Goal: Task Accomplishment & Management: Complete application form

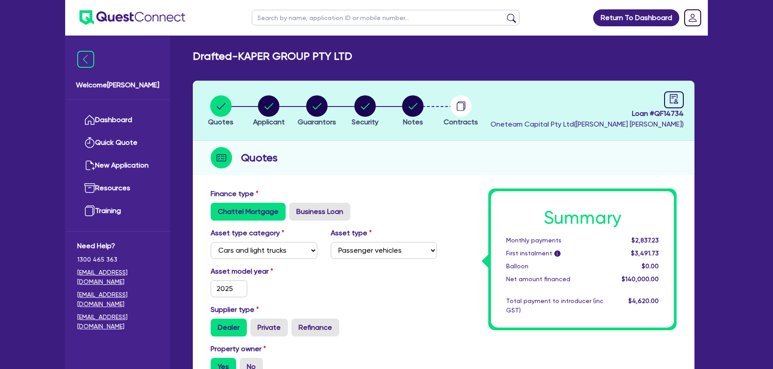
select select "CARS_AND_LIGHT_TRUCKS"
select select "PASSENGER_VEHICLES"
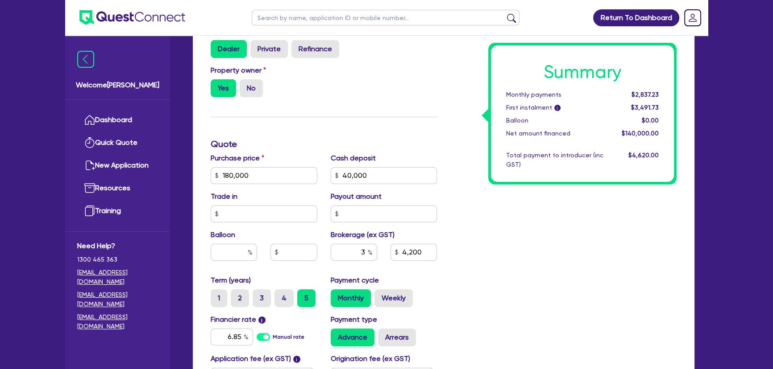
scroll to position [279, 0]
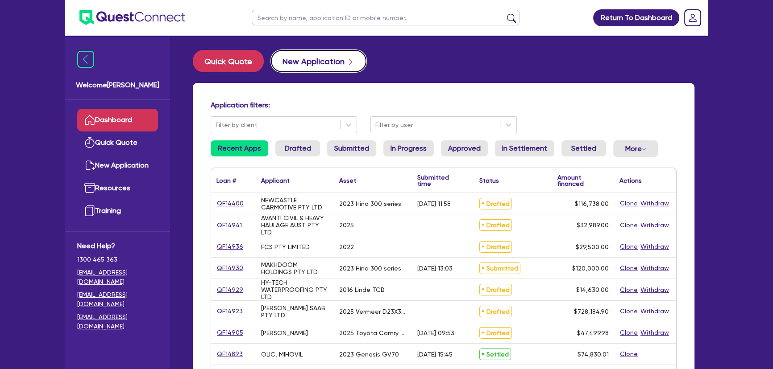
click at [300, 59] on button "New Application" at bounding box center [318, 61] width 95 height 22
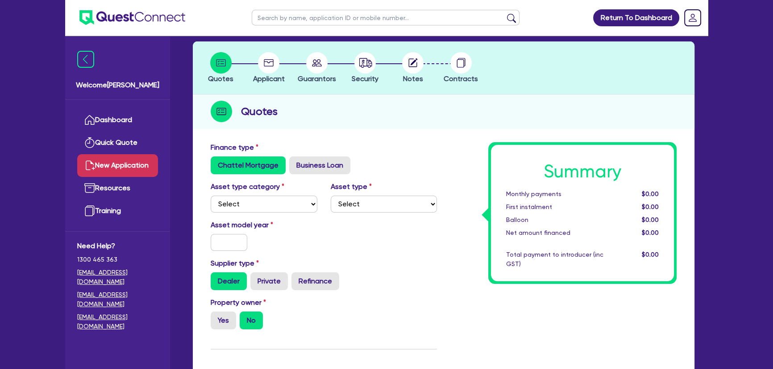
scroll to position [40, 0]
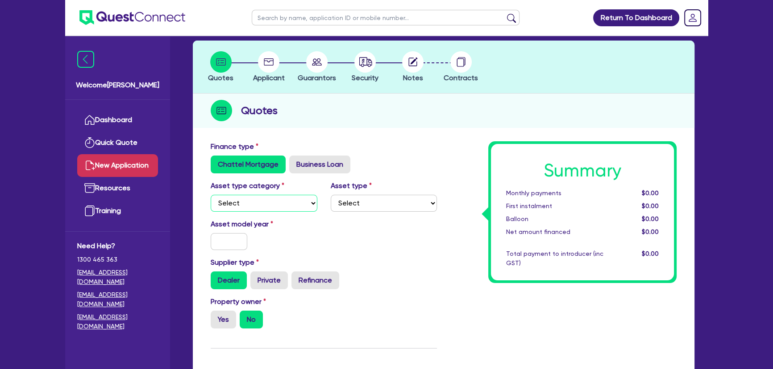
click at [284, 210] on select "Select Cars and light trucks Primary assets Secondary assets Tertiary assets" at bounding box center [264, 203] width 107 height 17
select select "PRIMARY_ASSETS"
click at [211, 195] on select "Select Cars and light trucks Primary assets Secondary assets Tertiary assets" at bounding box center [264, 203] width 107 height 17
click at [364, 206] on select "Select Heavy trucks over 4.5 tonne Trailers Bus and coaches Yellow goods and ex…" at bounding box center [384, 203] width 107 height 17
select select "TRAILERS"
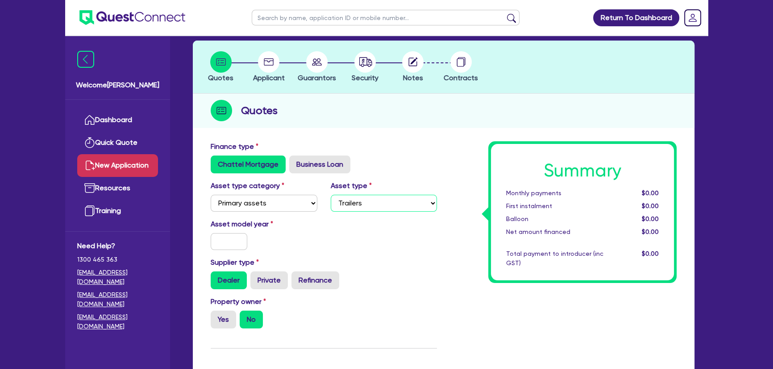
click at [331, 195] on select "Select Heavy trucks over 4.5 tonne Trailers Bus and coaches Yellow goods and ex…" at bounding box center [384, 203] width 107 height 17
click at [242, 241] on input "text" at bounding box center [229, 241] width 37 height 17
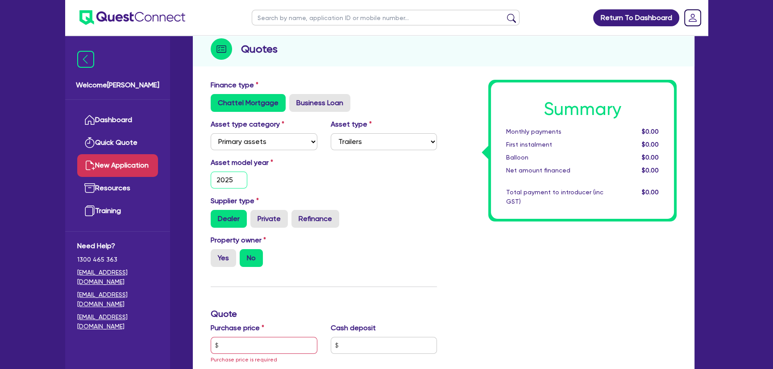
scroll to position [162, 0]
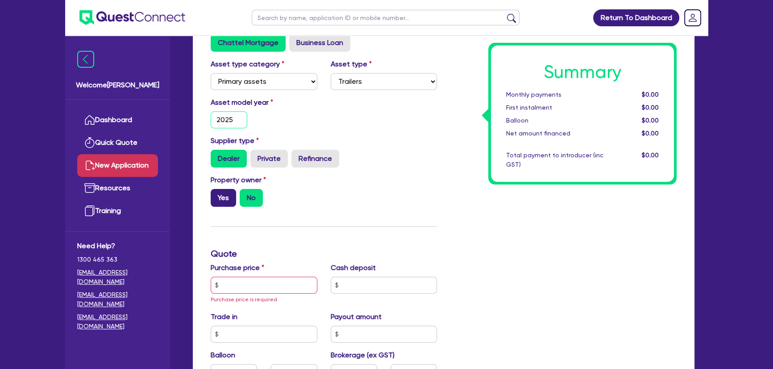
type input "2025"
click at [228, 192] on label "Yes" at bounding box center [223, 198] width 25 height 18
click at [216, 192] on input "Yes" at bounding box center [214, 192] width 6 height 6
radio input "true"
click at [242, 286] on input "text" at bounding box center [264, 285] width 107 height 17
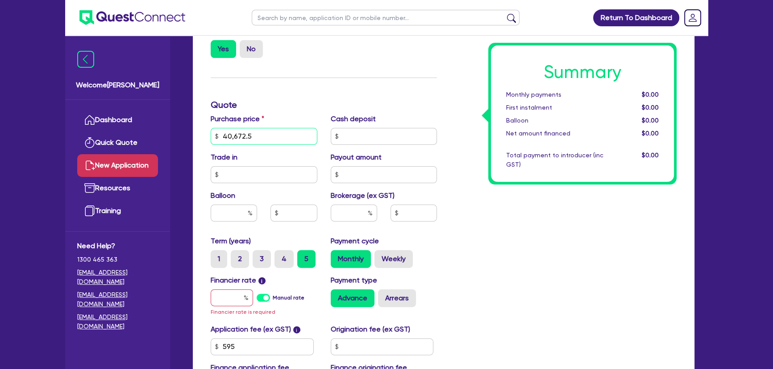
scroll to position [324, 0]
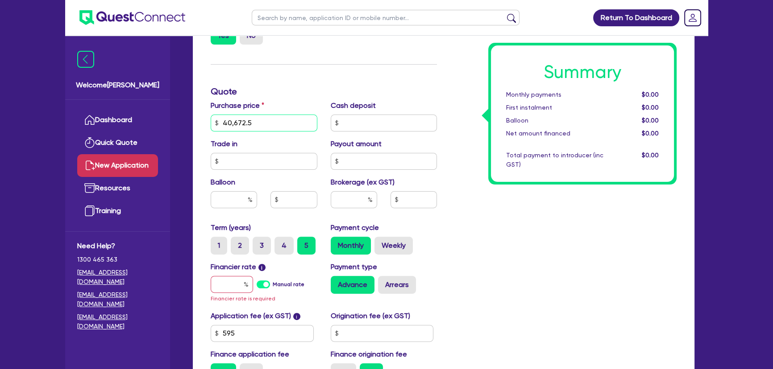
type input "40,672.5"
click at [241, 282] on input "text" at bounding box center [232, 284] width 42 height 17
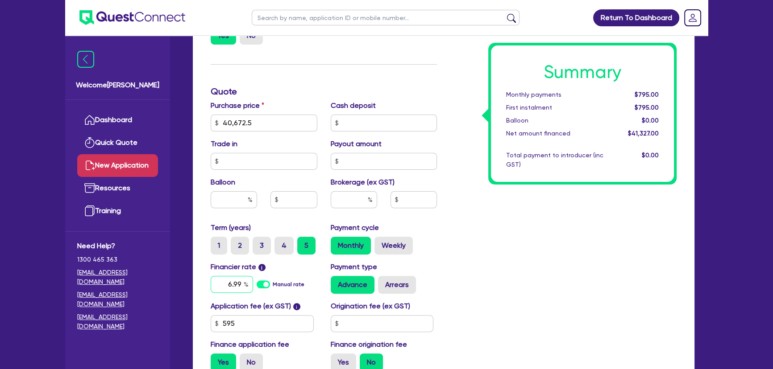
type input "6.99"
click at [358, 191] on input "text" at bounding box center [354, 199] width 46 height 17
type input "3"
click at [555, 267] on div "Summary Monthly payments $813.40 First instalment $813.40 Balloon $0.00 Net amo…" at bounding box center [563, 118] width 240 height 522
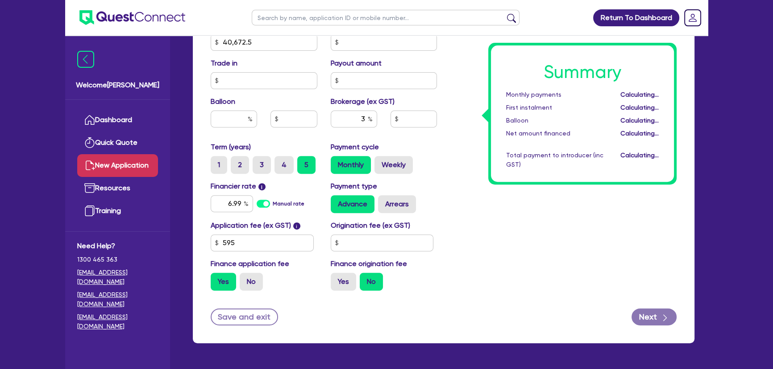
type input "1,239.81"
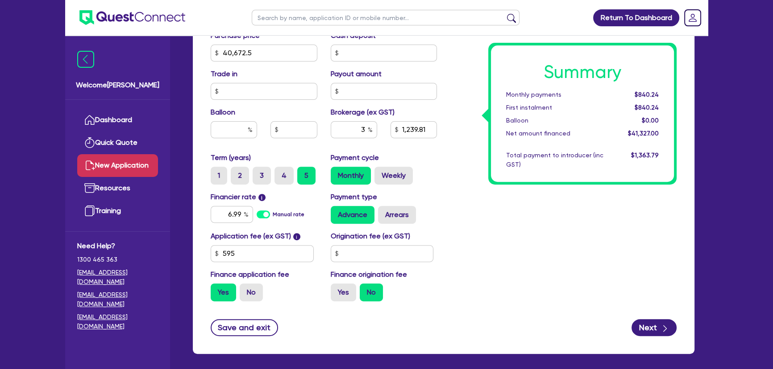
scroll to position [393, 0]
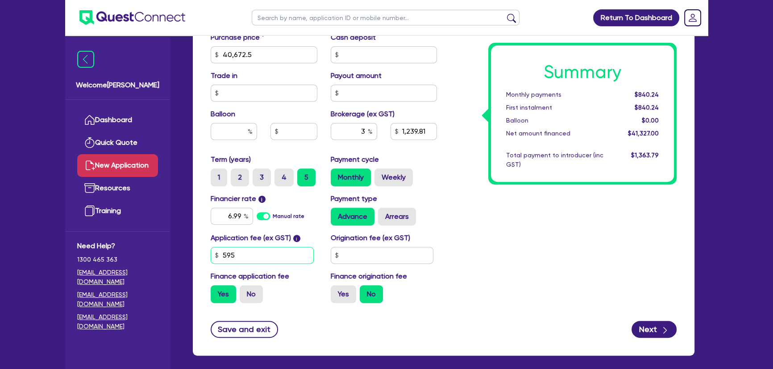
click at [259, 257] on input "595" at bounding box center [262, 255] width 103 height 17
type input "649"
click at [380, 259] on input "text" at bounding box center [382, 255] width 103 height 17
type input "1,241.59"
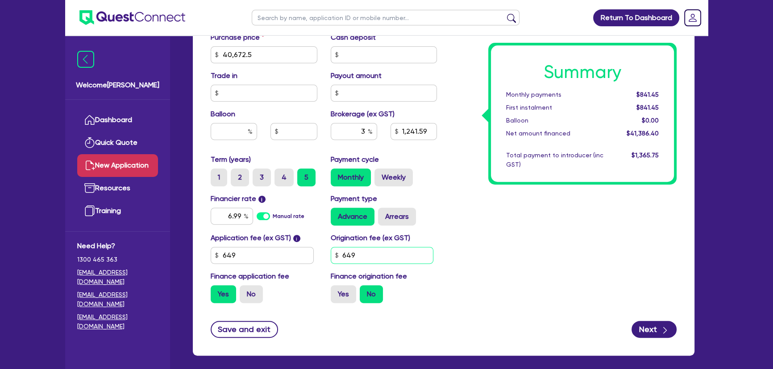
type input "649"
type input "1,241.59"
click at [357, 133] on input "3" at bounding box center [354, 131] width 46 height 17
type input "2"
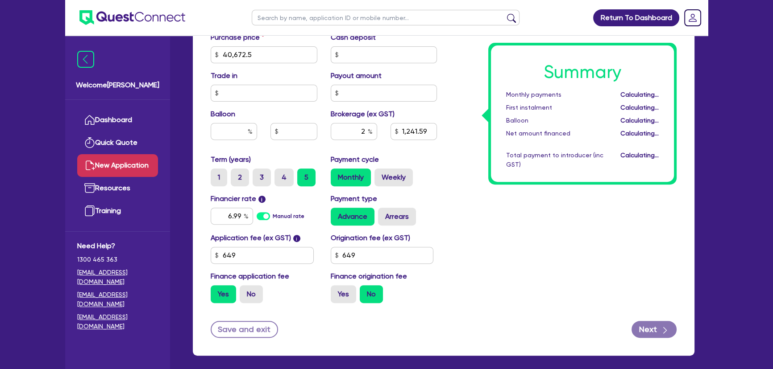
click at [522, 285] on div "Summary Monthly payments Calculating... First instalment Calculating... Balloon…" at bounding box center [563, 50] width 240 height 522
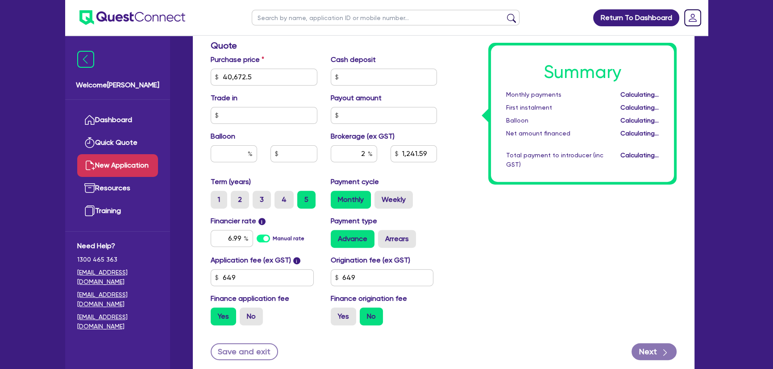
type input "827.73"
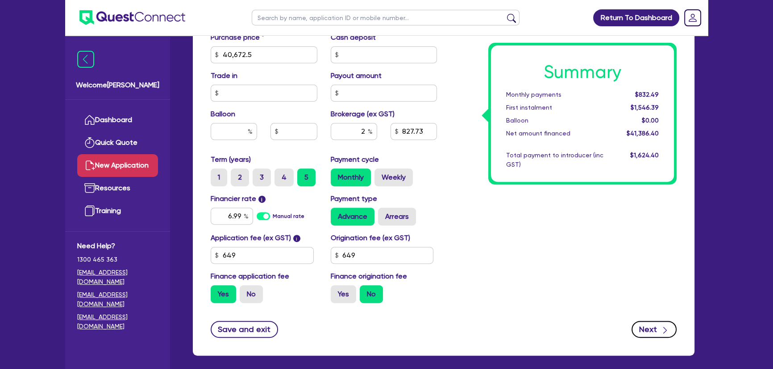
click at [655, 332] on button "Next" at bounding box center [653, 329] width 45 height 17
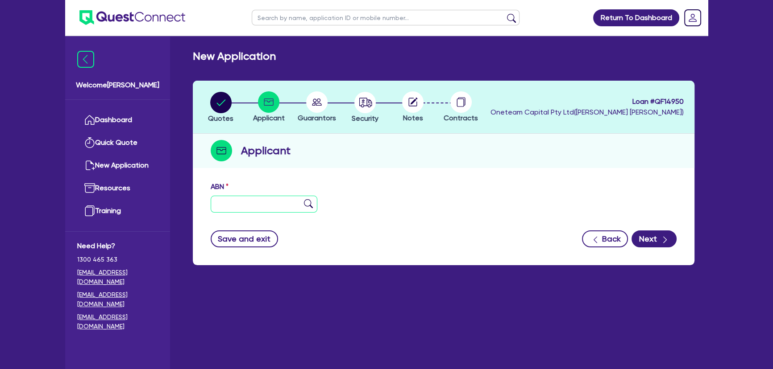
click at [276, 198] on input "text" at bounding box center [264, 204] width 107 height 17
click at [224, 214] on div "ABN" at bounding box center [443, 201] width 479 height 38
click at [224, 206] on input "text" at bounding box center [264, 204] width 107 height 17
paste input "76 539 681 950"
type input "76 539 681 950"
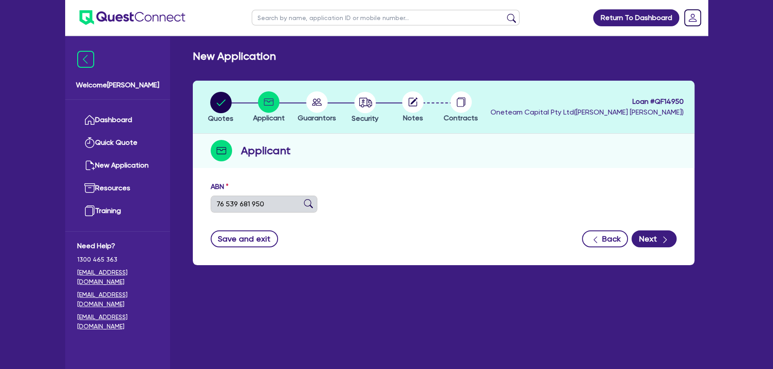
click at [308, 204] on img at bounding box center [308, 203] width 9 height 9
type input "[PERSON_NAME]"
type input "RP CONNECTIONS"
select select "SOLE_TRADER"
type input "[DATE]"
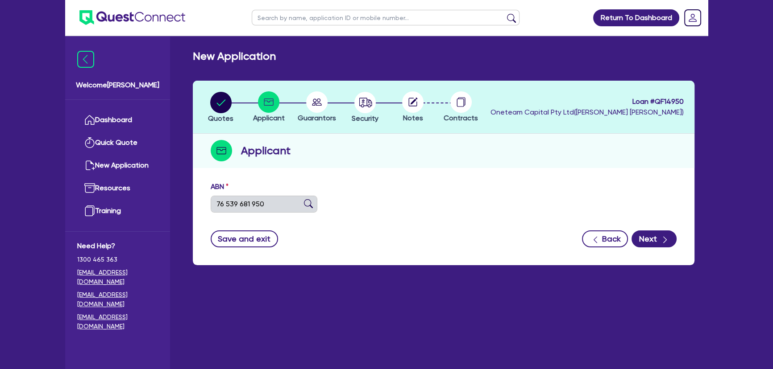
type input "[DATE]"
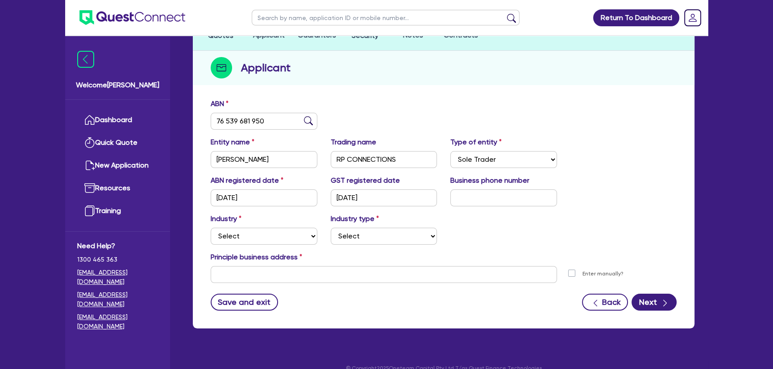
scroll to position [96, 0]
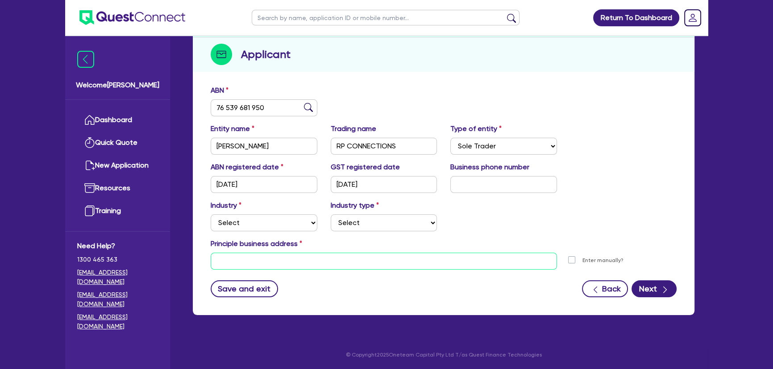
click at [317, 264] on input "text" at bounding box center [384, 261] width 346 height 17
drag, startPoint x: 342, startPoint y: 272, endPoint x: 344, endPoint y: 262, distance: 9.9
click at [342, 272] on form "ABN 76 539 681 950 Entity name [PERSON_NAME] name RP CONNECTIONS Type of entity…" at bounding box center [444, 191] width 466 height 212
click at [342, 262] on input "text" at bounding box center [384, 261] width 346 height 17
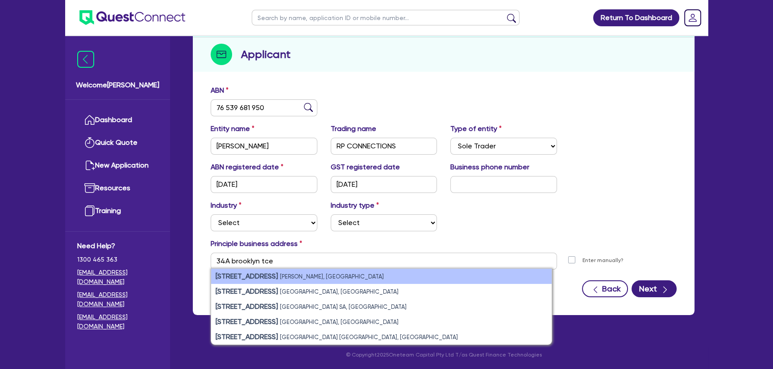
click at [352, 274] on li "[STREET_ADDRESS][PERSON_NAME]" at bounding box center [381, 276] width 340 height 15
type input "[STREET_ADDRESS][PERSON_NAME]"
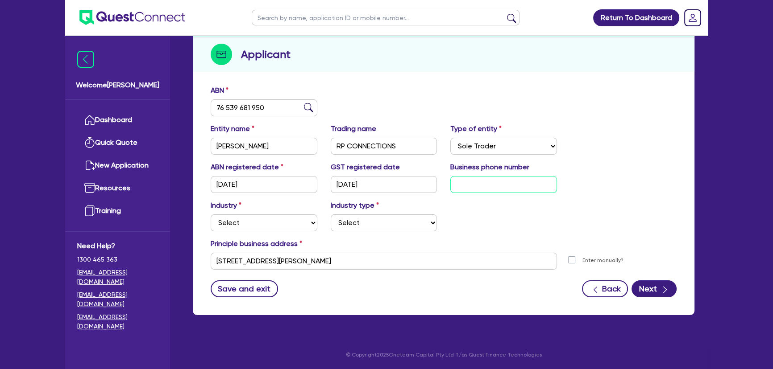
click at [491, 183] on input "text" at bounding box center [503, 184] width 107 height 17
paste input "4 2389 1224"
type input "04 2389 1224"
click at [236, 218] on select "Select Accomodation & Food Services Administrative & Support Services Agricultu…" at bounding box center [264, 223] width 107 height 17
select select "BUILDING_CONSTRUCTION"
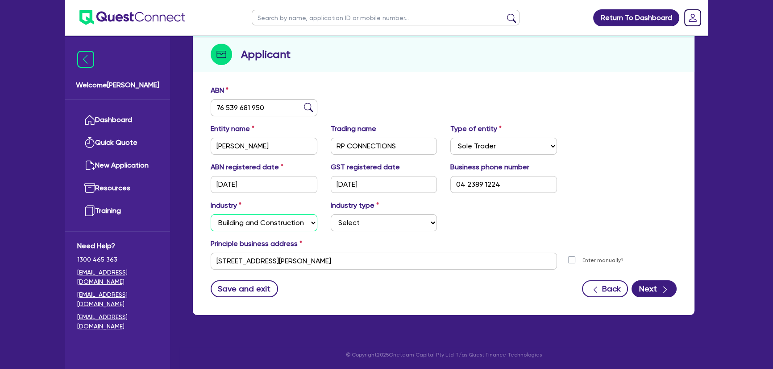
click at [211, 215] on select "Select Accomodation & Food Services Administrative & Support Services Agricultu…" at bounding box center [264, 223] width 107 height 17
click at [344, 222] on select "Select Trades People Providing Services Direct to Consumers Trades People Provi…" at bounding box center [384, 223] width 107 height 17
select select "TRADES_SERVICES_CONSUMERS"
click at [331, 215] on select "Select Trades People Providing Services Direct to Consumers Trades People Provi…" at bounding box center [384, 223] width 107 height 17
click at [636, 288] on button "Next" at bounding box center [653, 289] width 45 height 17
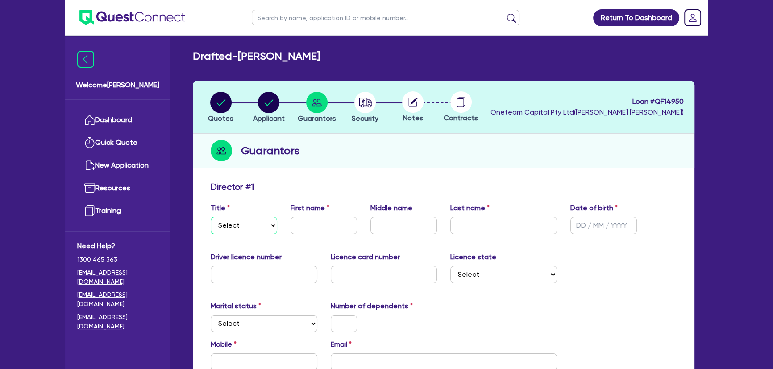
click at [230, 224] on select "Select Mr Mrs Ms Miss Dr" at bounding box center [244, 225] width 66 height 17
select select "MR"
click at [211, 217] on select "Select Mr Mrs Ms Miss Dr" at bounding box center [244, 225] width 66 height 17
click at [304, 228] on input "text" at bounding box center [323, 225] width 66 height 17
type input "[PERSON_NAME]"
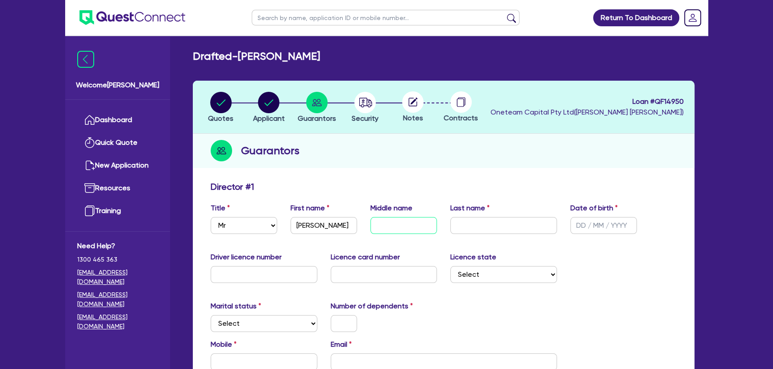
click at [416, 231] on input "text" at bounding box center [403, 225] width 66 height 17
click at [472, 227] on input "text" at bounding box center [503, 225] width 107 height 17
type input "[PERSON_NAME]"
click at [575, 226] on input "text" at bounding box center [603, 225] width 66 height 17
type input "[DATE]"
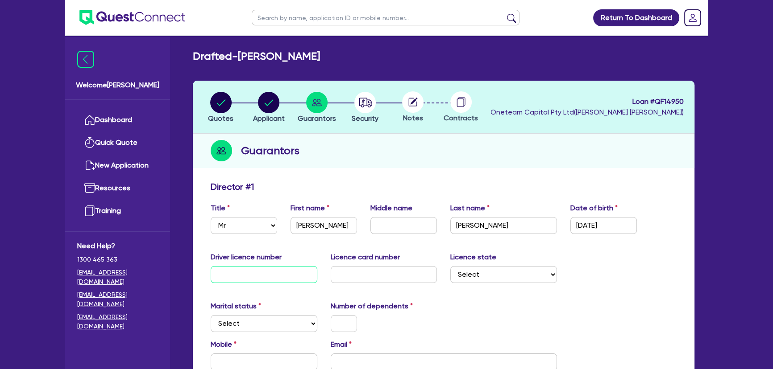
click at [226, 269] on input "text" at bounding box center [264, 274] width 107 height 17
click at [354, 259] on label "Licence card number" at bounding box center [365, 257] width 69 height 11
click at [227, 274] on input "Cu2577" at bounding box center [264, 274] width 107 height 17
type input "CU2577"
drag, startPoint x: 388, startPoint y: 290, endPoint x: 387, endPoint y: 286, distance: 4.7
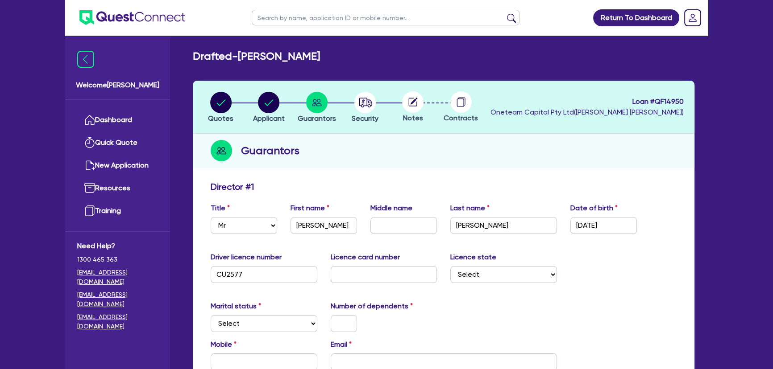
click at [382, 280] on input "text" at bounding box center [384, 274] width 107 height 17
type input "90360007503"
drag, startPoint x: 383, startPoint y: 272, endPoint x: 329, endPoint y: 267, distance: 54.7
click at [332, 274] on input "90360007503" at bounding box center [384, 274] width 107 height 17
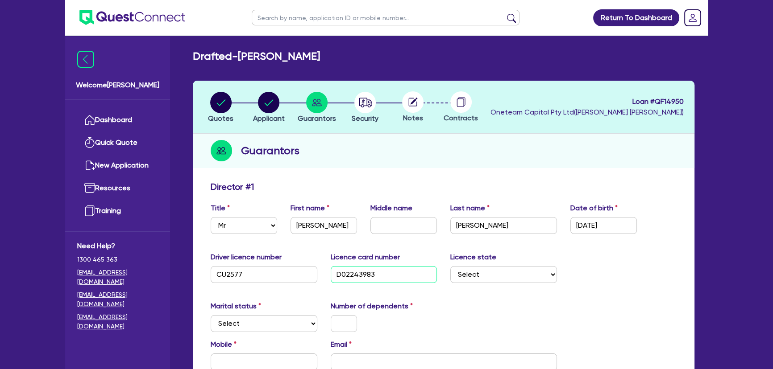
type input "D02243983"
click at [467, 277] on select "Select [GEOGRAPHIC_DATA] [GEOGRAPHIC_DATA] [GEOGRAPHIC_DATA] [GEOGRAPHIC_DATA] …" at bounding box center [503, 274] width 107 height 17
select select "SA"
click at [450, 266] on select "Select [GEOGRAPHIC_DATA] [GEOGRAPHIC_DATA] [GEOGRAPHIC_DATA] [GEOGRAPHIC_DATA] …" at bounding box center [503, 274] width 107 height 17
click at [240, 328] on select "Select Single Married De Facto / Partner" at bounding box center [264, 323] width 107 height 17
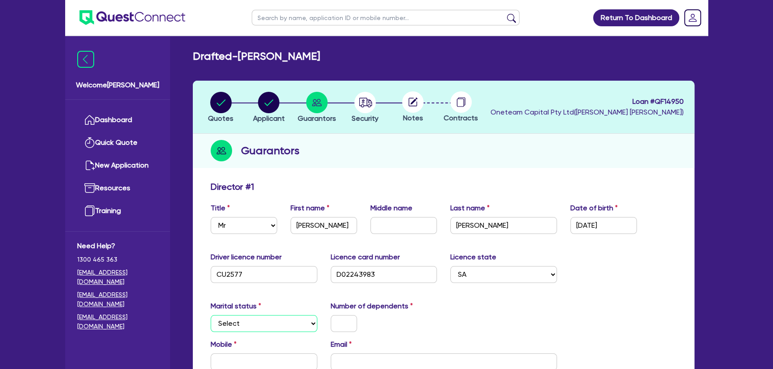
select select "SINGLE"
click at [211, 315] on select "Select Single Married De Facto / Partner" at bounding box center [264, 323] width 107 height 17
click at [339, 324] on input "text" at bounding box center [344, 323] width 26 height 17
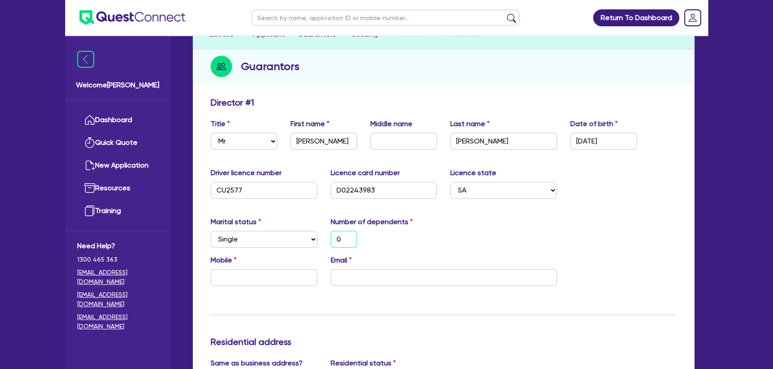
scroll to position [121, 0]
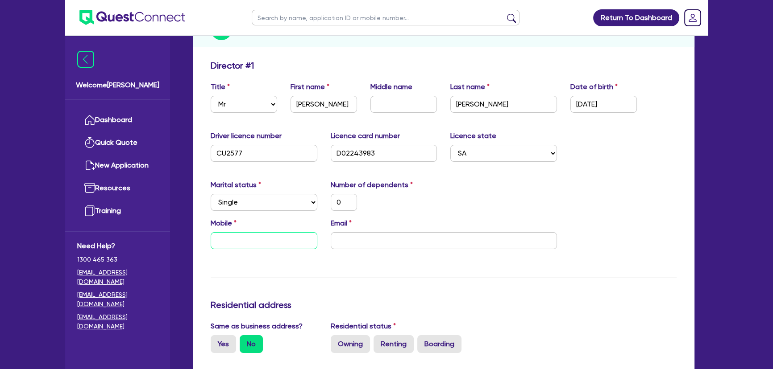
click at [246, 245] on input "text" at bounding box center [264, 240] width 107 height 17
click at [244, 246] on input "text" at bounding box center [264, 240] width 107 height 17
type input "0"
paste input "423 891 224"
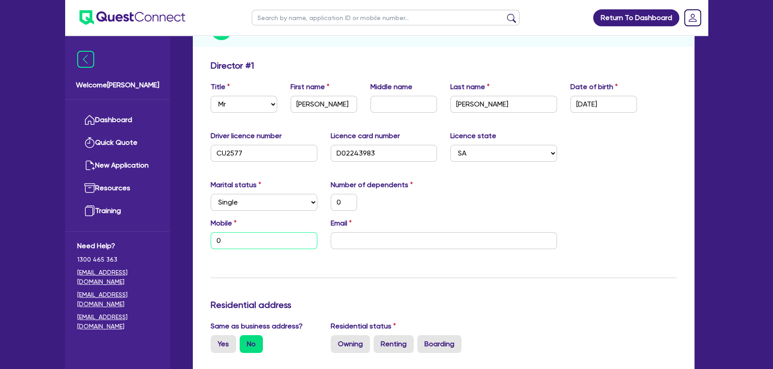
type input "0"
type input "0423 891 224"
click at [358, 241] on input "email" at bounding box center [444, 240] width 226 height 17
click at [344, 244] on input "email" at bounding box center [444, 240] width 226 height 17
paste input "[EMAIL_ADDRESS][DOMAIN_NAME]"
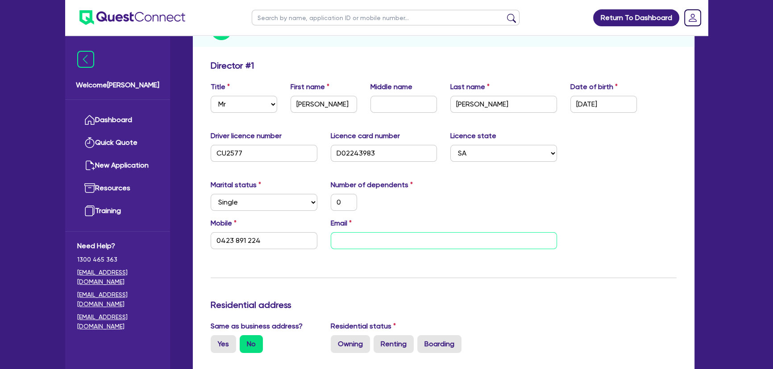
type input "0"
type input "0423 891 224"
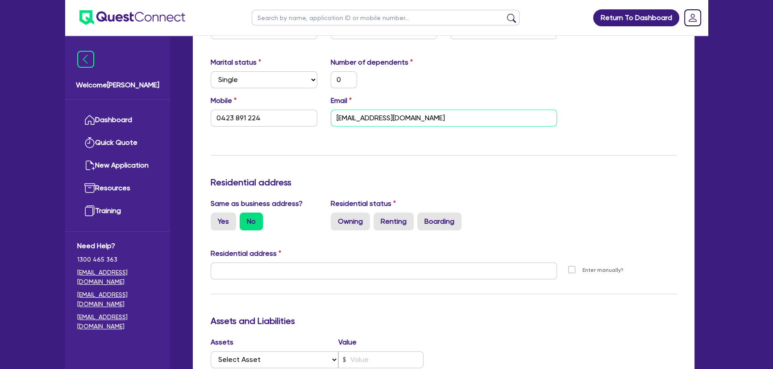
scroll to position [284, 0]
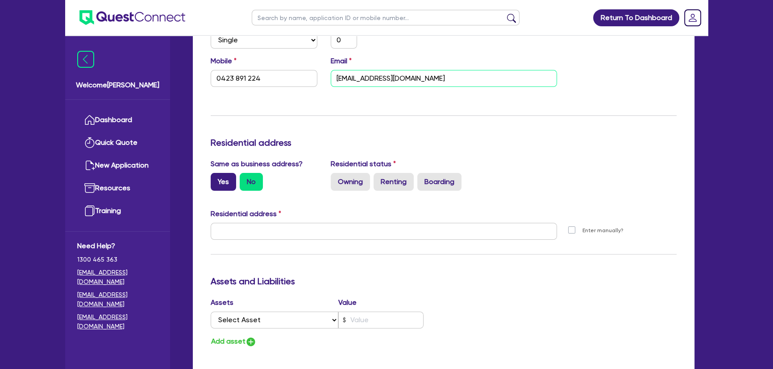
type input "[EMAIL_ADDRESS][DOMAIN_NAME]"
click at [219, 184] on label "Yes" at bounding box center [223, 182] width 25 height 18
click at [216, 179] on input "Yes" at bounding box center [214, 176] width 6 height 6
radio input "true"
type input "0"
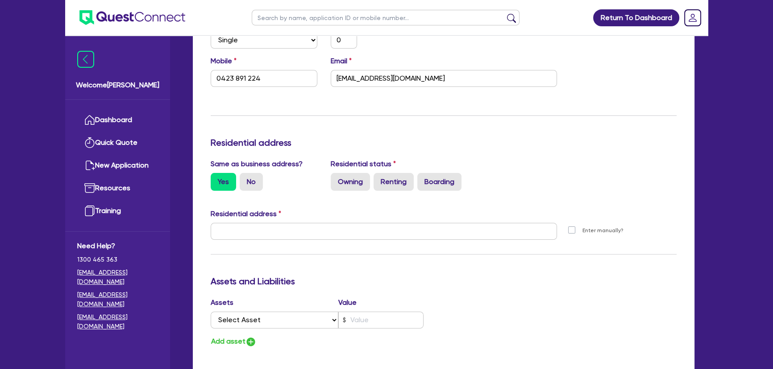
type input "0423 891 224"
type input "[STREET_ADDRESS][PERSON_NAME]"
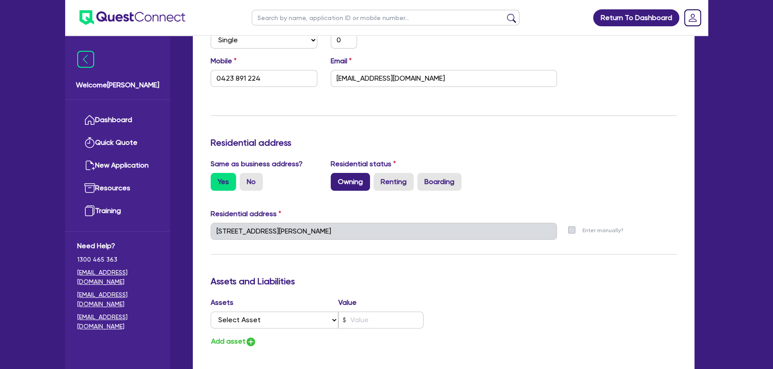
click at [358, 184] on label "Owning" at bounding box center [350, 182] width 39 height 18
click at [336, 179] on input "Owning" at bounding box center [334, 176] width 6 height 6
radio input "true"
type input "0"
type input "0423 891 224"
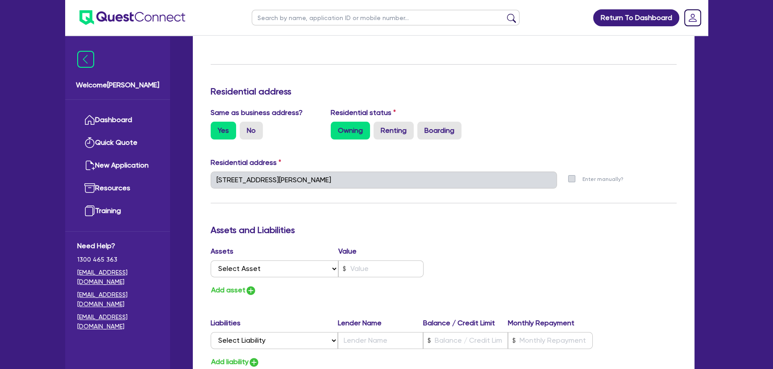
scroll to position [406, 0]
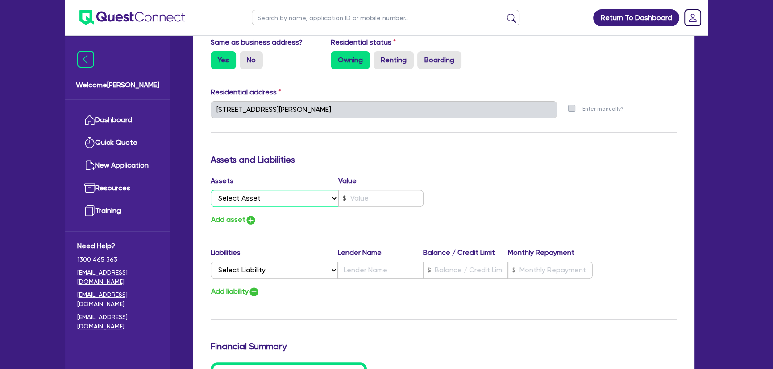
click at [275, 200] on select "Select Asset Cash Property Investment property Vehicle Truck Trailer Equipment …" at bounding box center [275, 198] width 128 height 17
select select "PROPERTY"
click at [211, 190] on select "Select Asset Cash Property Investment property Vehicle Truck Trailer Equipment …" at bounding box center [275, 198] width 128 height 17
type input "0"
type input "0423 891 224"
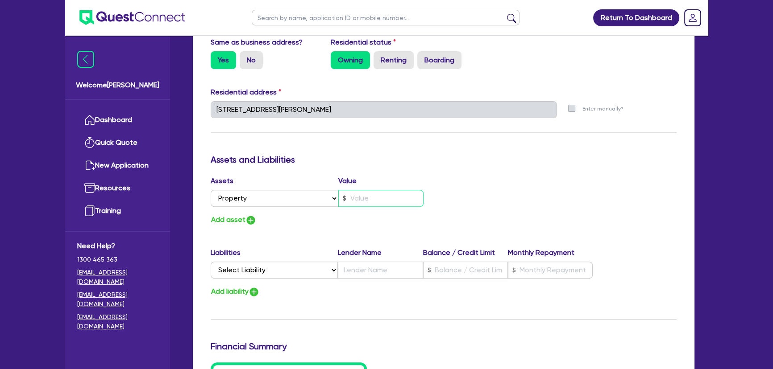
click at [356, 197] on input "text" at bounding box center [380, 198] width 85 height 17
type input "0"
type input "0423 891 224"
type input "5"
type input "0"
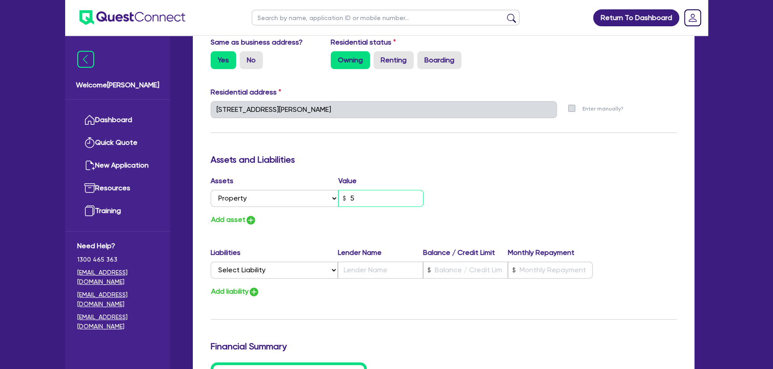
type input "0423 891 224"
type input "51"
type input "0"
type input "0423 891 224"
type input "5,100"
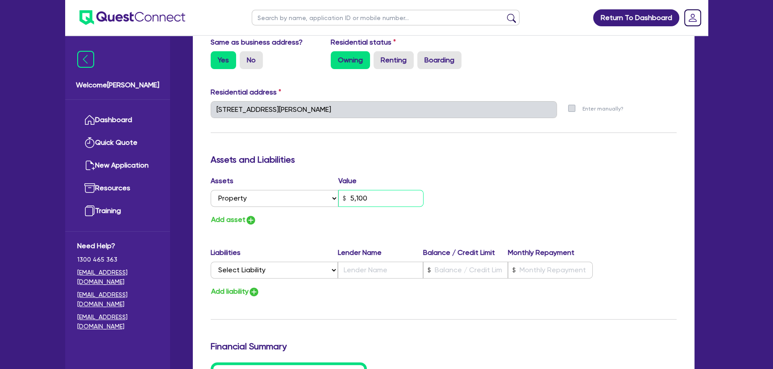
type input "0"
type input "0423 891 224"
type input "0"
type input "0423 891 224"
type input "51,000"
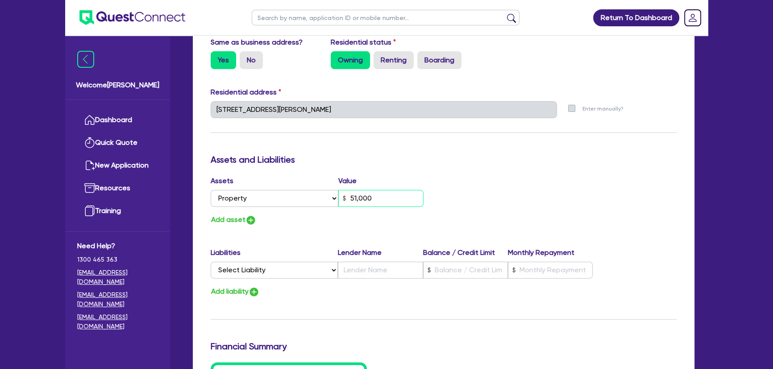
type input "0"
type input "0423 891 224"
type input "510,000"
click at [254, 219] on img "button" at bounding box center [250, 220] width 11 height 11
type input "0"
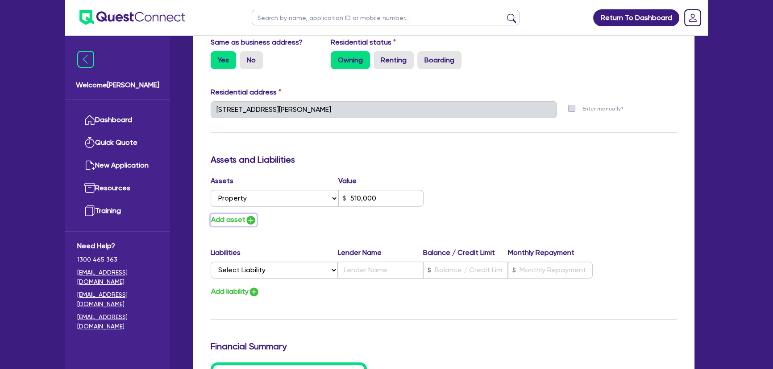
type input "0423 891 224"
type input "510,000"
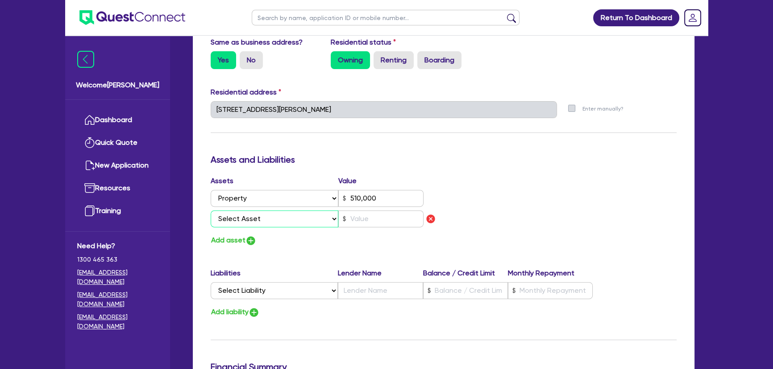
click at [253, 219] on select "Select Asset Cash Property Investment property Vehicle Truck Trailer Equipment …" at bounding box center [275, 219] width 128 height 17
select select "INVESTMENT_PROPERTY"
click at [211, 211] on select "Select Asset Cash Property Investment property Vehicle Truck Trailer Equipment …" at bounding box center [275, 219] width 128 height 17
type input "0"
type input "0423 891 224"
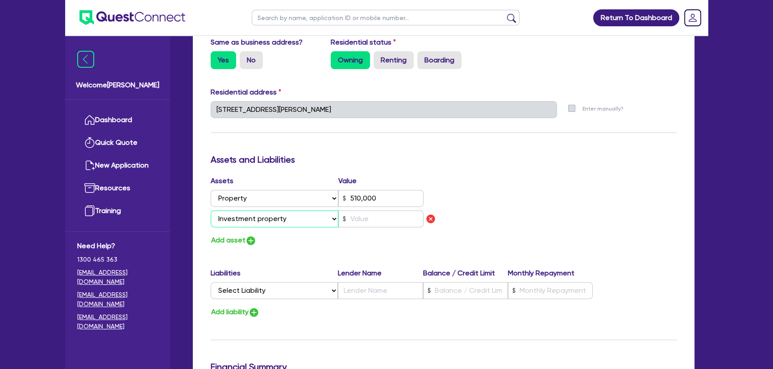
type input "510,000"
click at [351, 221] on input "text" at bounding box center [380, 219] width 85 height 17
type input "0"
type input "0423 891 224"
type input "510,000"
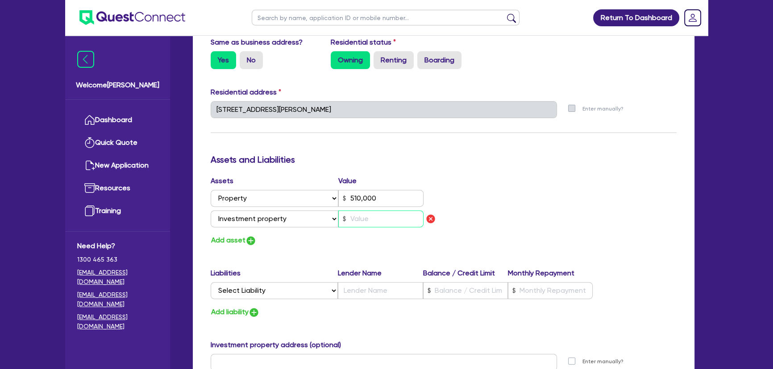
type input "4"
type input "0"
type input "0423 891 224"
type input "510,000"
type input "45"
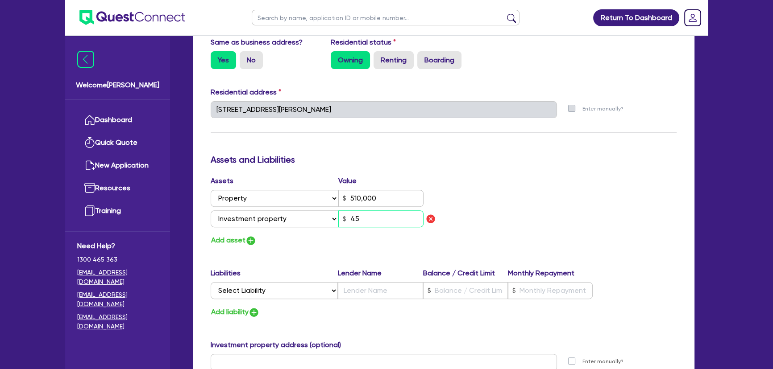
type input "0"
type input "0423 891 224"
type input "510,000"
type input "450"
type input "0"
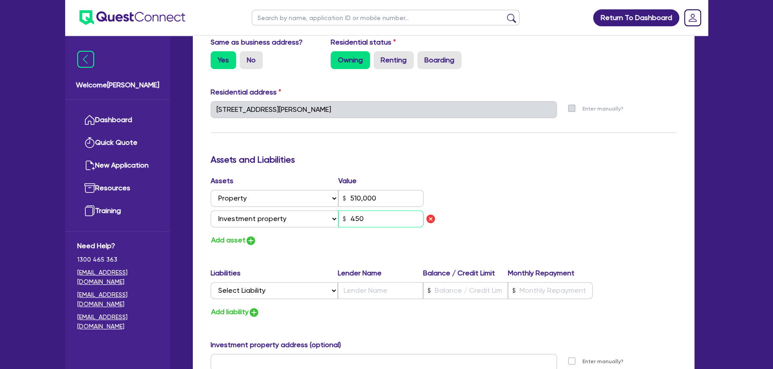
type input "0423 891 224"
type input "510,000"
type input "4,500"
type input "0"
type input "0423 891 224"
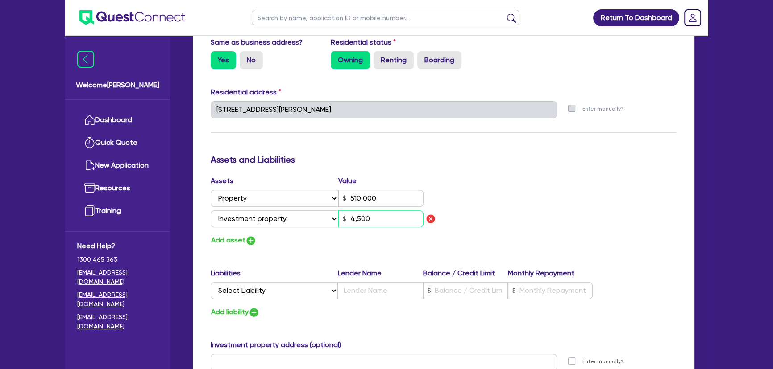
type input "510,000"
type input "45,000"
type input "0"
type input "0423 891 224"
type input "510,000"
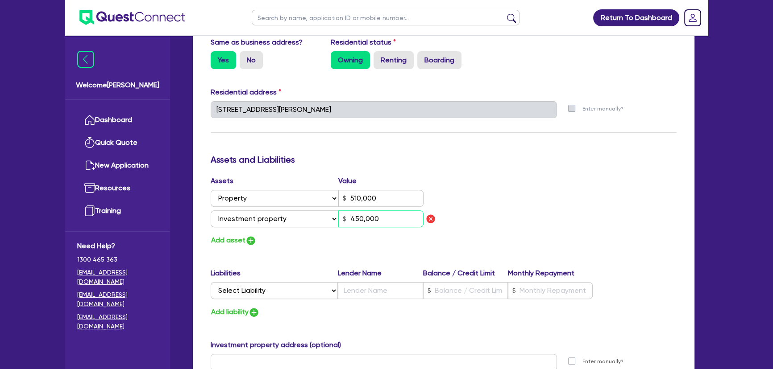
type input "450,000"
click at [249, 241] on img "button" at bounding box center [250, 241] width 11 height 11
type input "0"
type input "0423 891 224"
type input "510,000"
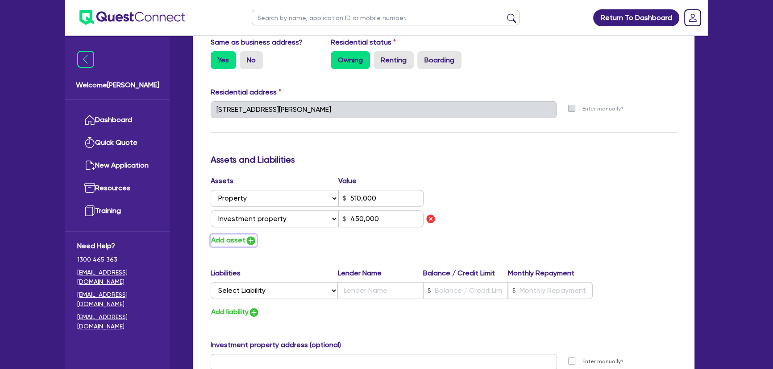
type input "450,000"
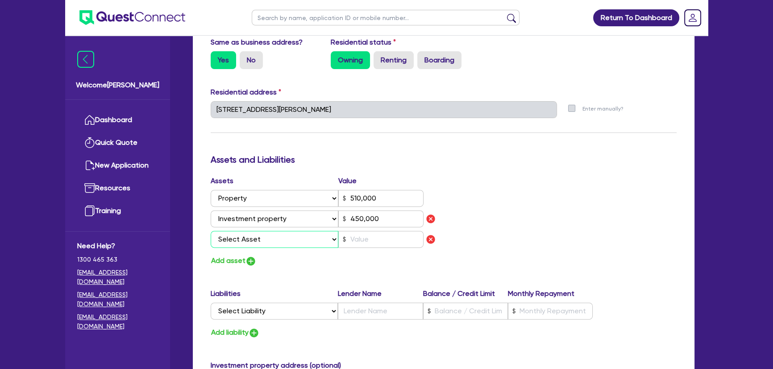
click at [250, 241] on select "Select Asset Cash Property Investment property Vehicle Truck Trailer Equipment …" at bounding box center [275, 239] width 128 height 17
select select "PROPERTY"
click at [211, 231] on select "Select Asset Cash Property Investment property Vehicle Truck Trailer Equipment …" at bounding box center [275, 239] width 128 height 17
type input "0"
type input "0423 891 224"
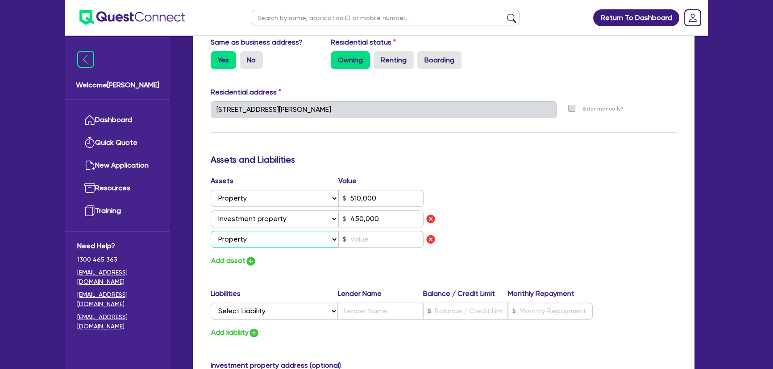
type input "510,000"
type input "450,000"
click at [376, 244] on input "text" at bounding box center [380, 239] width 85 height 17
type input "0"
type input "0423 891 224"
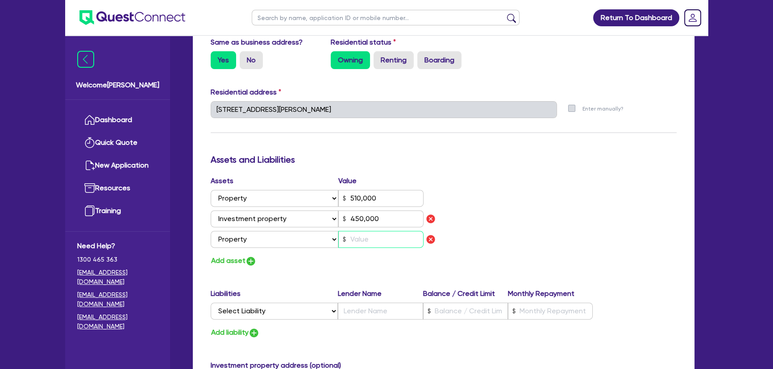
type input "510,000"
type input "450,000"
type input "7"
type input "0"
type input "0423 891 224"
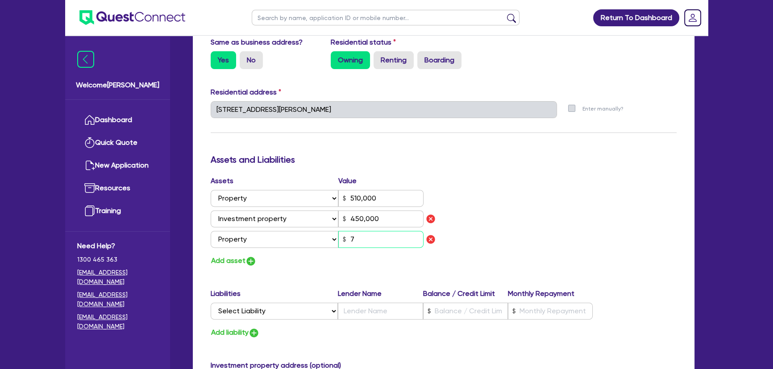
type input "510,000"
type input "450,000"
type input "70"
type input "0"
type input "0423 891 224"
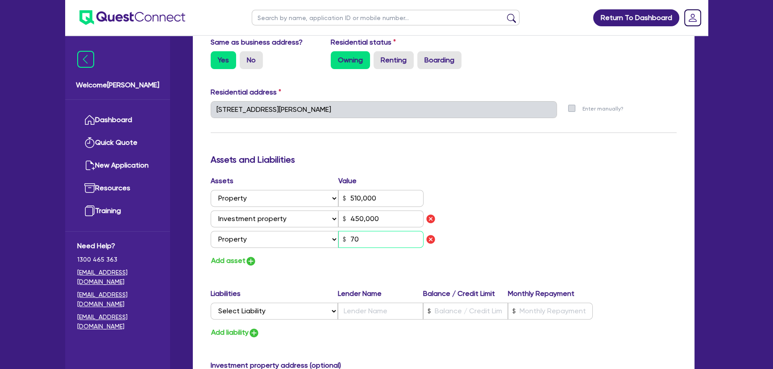
type input "510,000"
type input "450,000"
type input "700"
type input "0"
type input "0423 891 224"
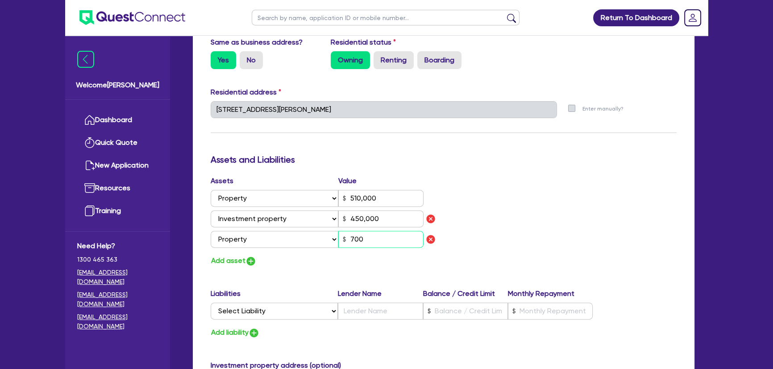
type input "510,000"
type input "450,000"
type input "7,000"
type input "0"
type input "0423 891 224"
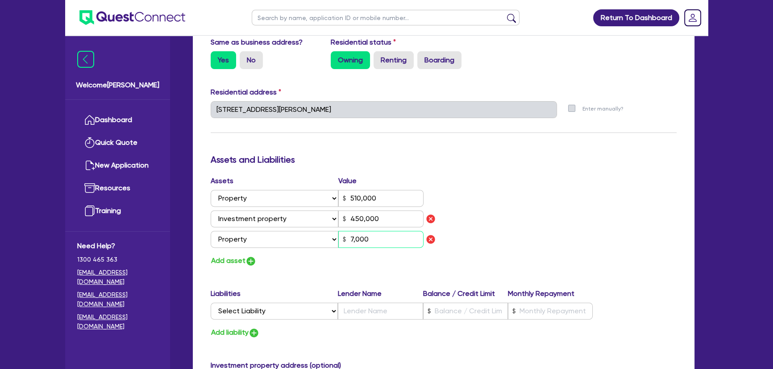
type input "510,000"
type input "450,000"
type input "70,000"
type input "0"
type input "0423 891 224"
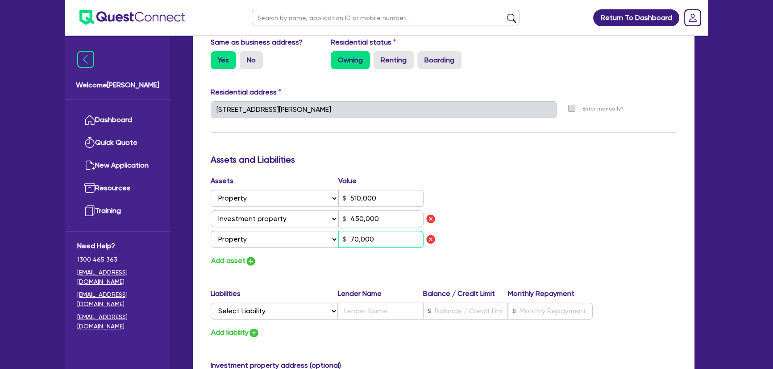
type input "510,000"
type input "450,000"
type input "700,000"
click at [255, 263] on img "button" at bounding box center [250, 261] width 11 height 11
type input "0"
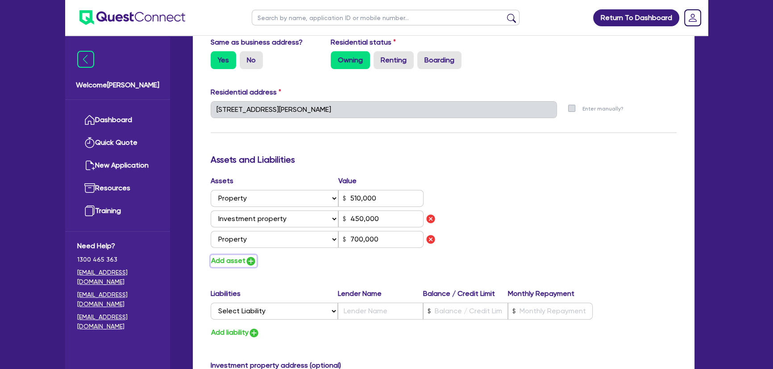
type input "0423 891 224"
type input "510,000"
type input "450,000"
type input "700,000"
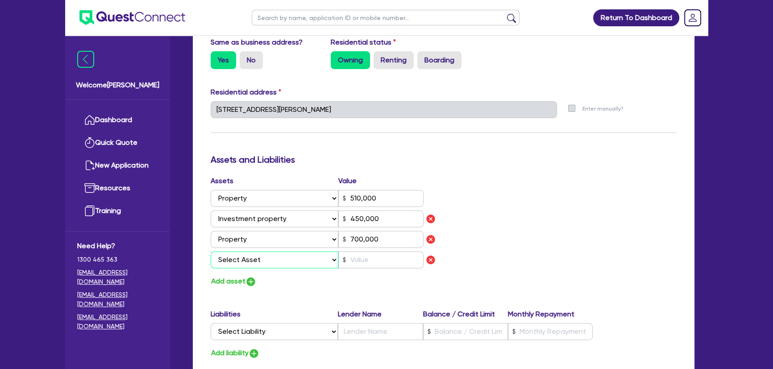
click at [255, 263] on select "Select Asset Cash Property Investment property Vehicle Truck Trailer Equipment …" at bounding box center [275, 260] width 128 height 17
select select "TRUCK"
click at [211, 252] on select "Select Asset Cash Property Investment property Vehicle Truck Trailer Equipment …" at bounding box center [275, 260] width 128 height 17
type input "0"
type input "0423 891 224"
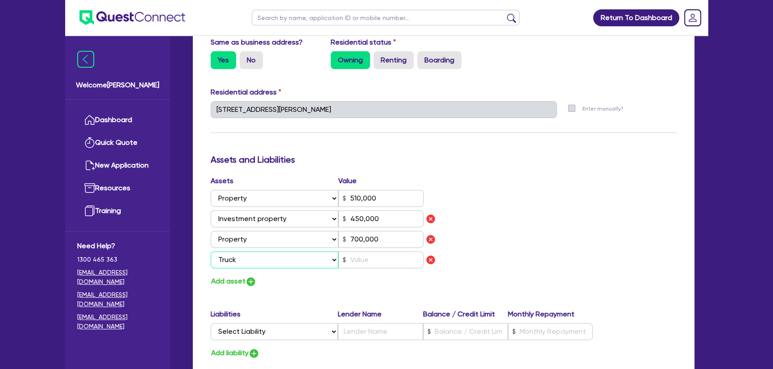
type input "510,000"
type input "450,000"
type input "700,000"
click at [352, 259] on input "text" at bounding box center [380, 260] width 85 height 17
type input "0"
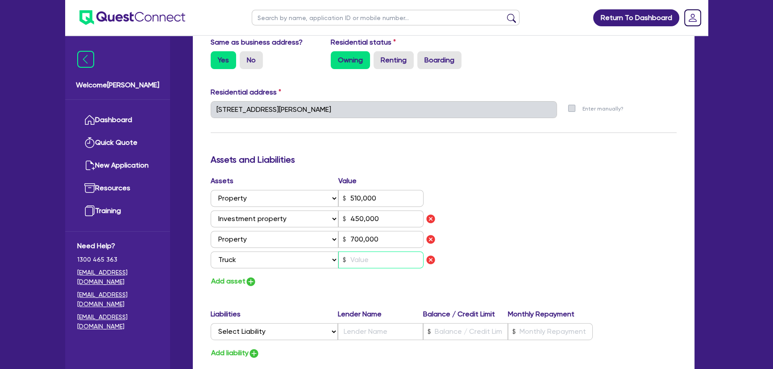
type input "0423 891 224"
type input "510,000"
type input "450,000"
type input "700,000"
type input "6"
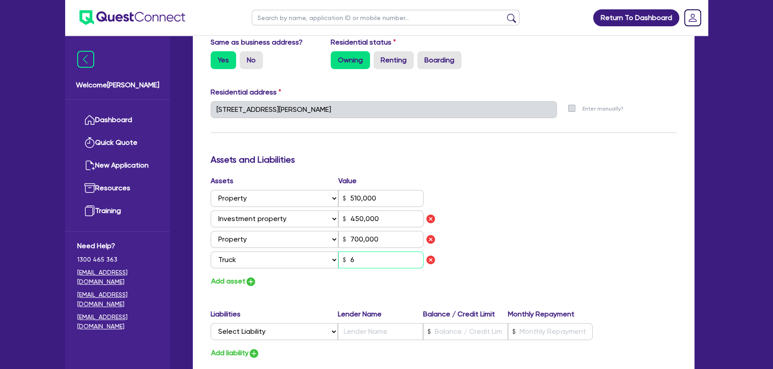
type input "0"
type input "0423 891 224"
type input "510,000"
type input "450,000"
type input "700,000"
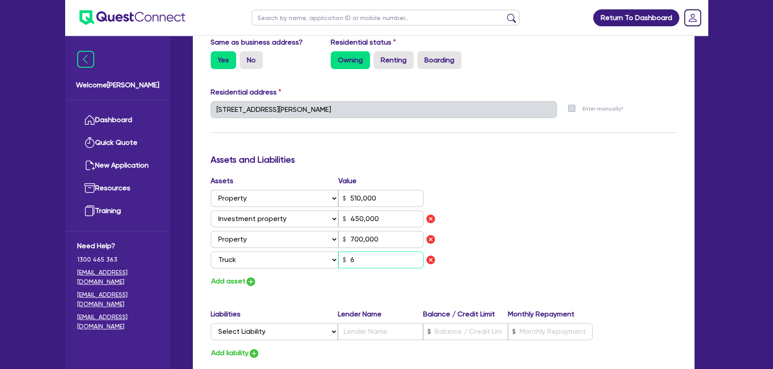
type input "60"
type input "0"
type input "0423 891 224"
type input "510,000"
type input "450,000"
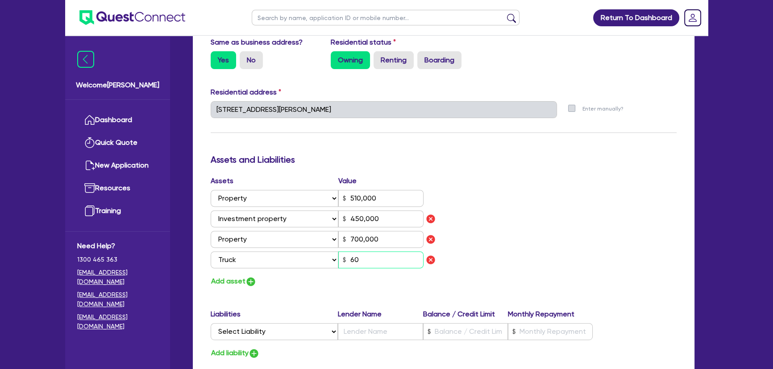
type input "700,000"
type input "600"
type input "0"
type input "0423 891 224"
type input "510,000"
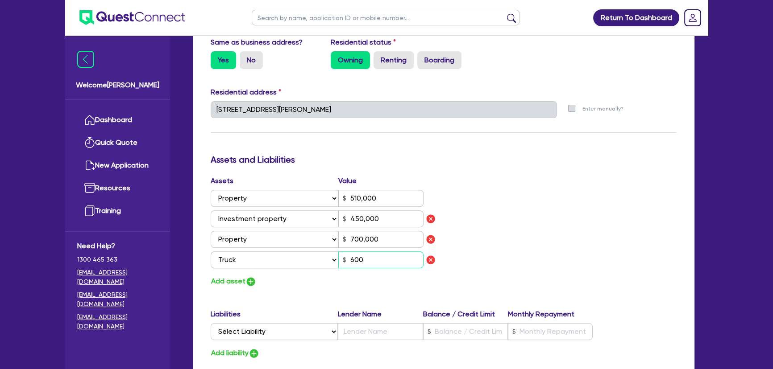
type input "450,000"
type input "700,000"
type input "6,000"
type input "0"
type input "0423 891 224"
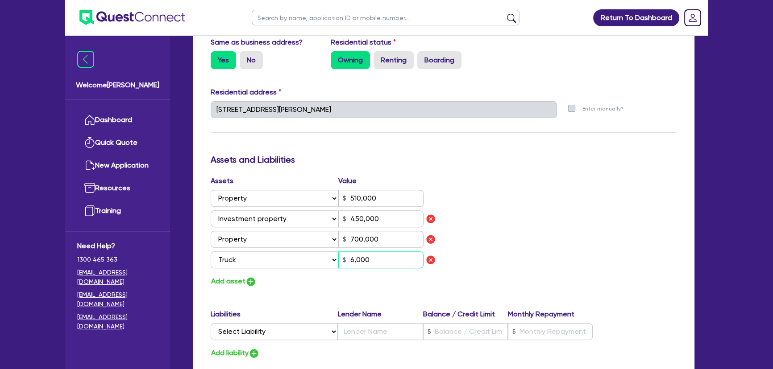
type input "510,000"
type input "450,000"
type input "700,000"
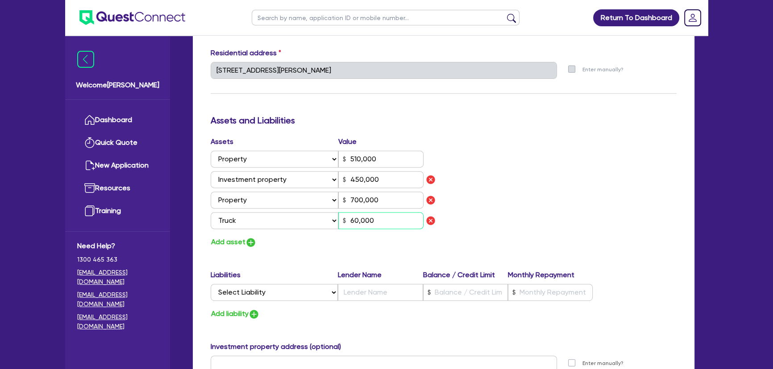
scroll to position [446, 0]
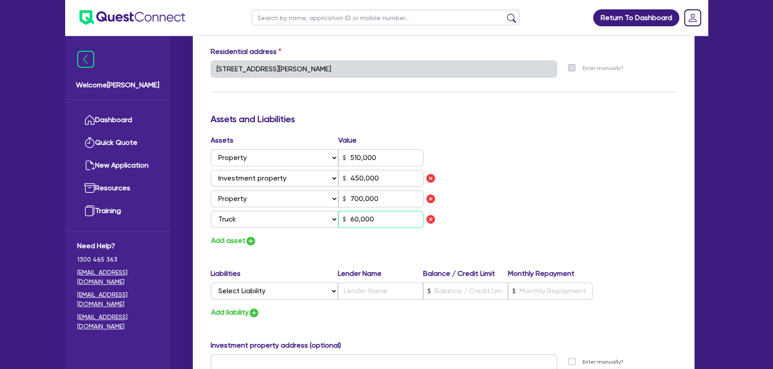
type input "60,000"
click at [271, 288] on select "Select Liability Credit card Mortgage Investment property loan Vehicle loan Tru…" at bounding box center [274, 291] width 127 height 17
select select "MORTGAGE"
click at [211, 283] on select "Select Liability Credit card Mortgage Investment property loan Vehicle loan Tru…" at bounding box center [274, 291] width 127 height 17
type input "0"
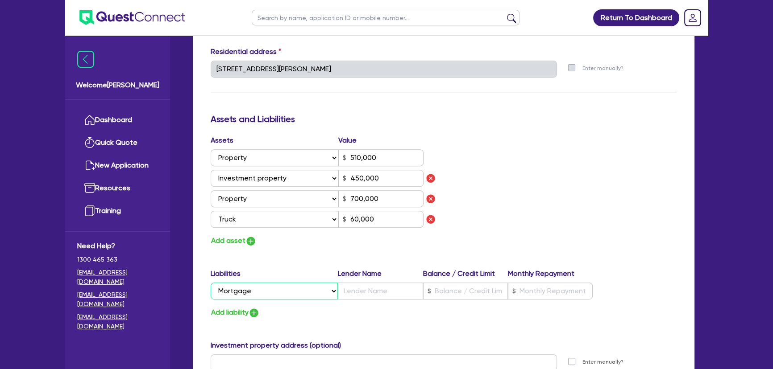
type input "0423 891 224"
type input "510,000"
type input "450,000"
type input "700,000"
type input "60,000"
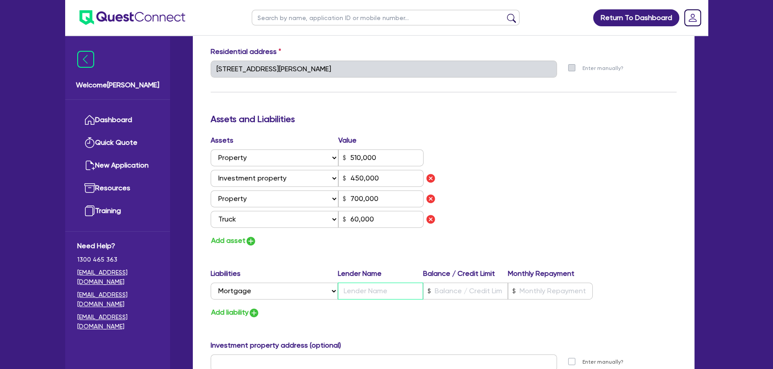
click at [361, 286] on input "text" at bounding box center [380, 291] width 85 height 17
type input "0"
type input "0423 891 224"
type input "510,000"
type input "B"
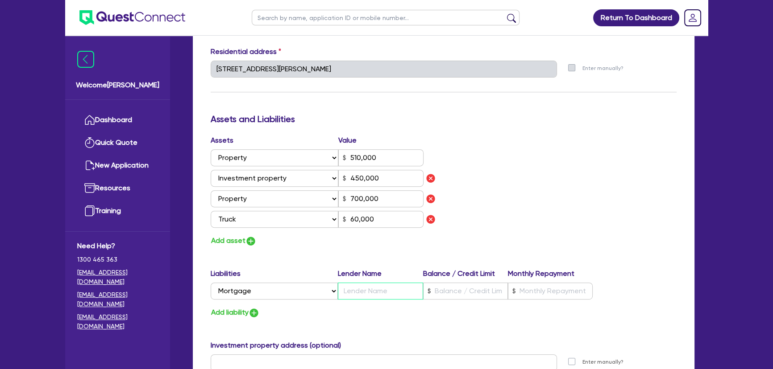
type input "450,000"
type input "700,000"
type input "60,000"
type input "0"
type input "0423 891 224"
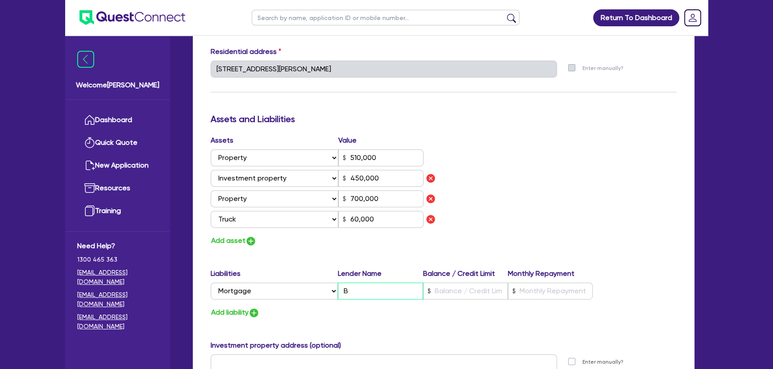
type input "510,000"
type input "Be"
type input "450,000"
type input "700,000"
type input "60,000"
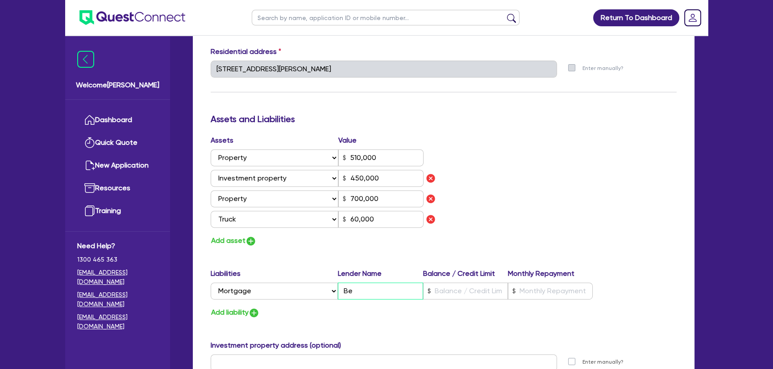
type input "0"
click at [476, 297] on input "text" at bounding box center [465, 291] width 85 height 17
click at [531, 292] on input "text" at bounding box center [550, 291] width 85 height 17
click at [257, 317] on img "button" at bounding box center [253, 313] width 11 height 11
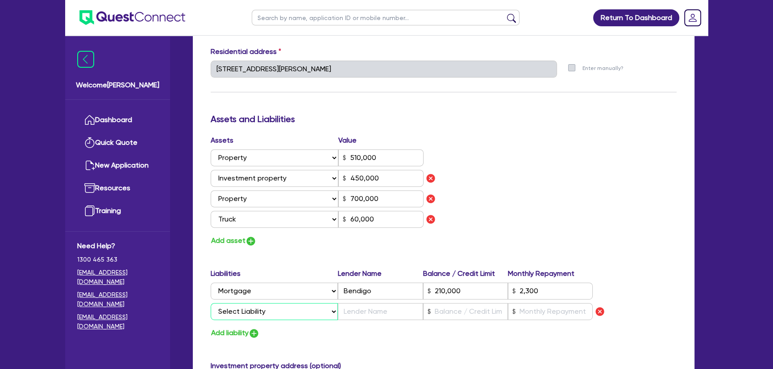
click at [260, 313] on select "Select Liability Credit card Mortgage Investment property loan Vehicle loan Tru…" at bounding box center [274, 311] width 127 height 17
click at [211, 303] on select "Select Liability Credit card Mortgage Investment property loan Vehicle loan Tru…" at bounding box center [274, 311] width 127 height 17
click at [351, 308] on input "text" at bounding box center [380, 311] width 85 height 17
click at [437, 314] on input "text" at bounding box center [465, 311] width 85 height 17
click at [525, 316] on input "text" at bounding box center [550, 311] width 85 height 17
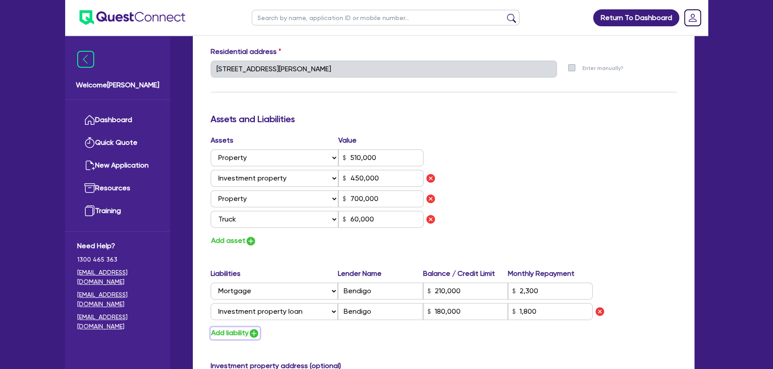
click at [258, 333] on img "button" at bounding box center [253, 333] width 11 height 11
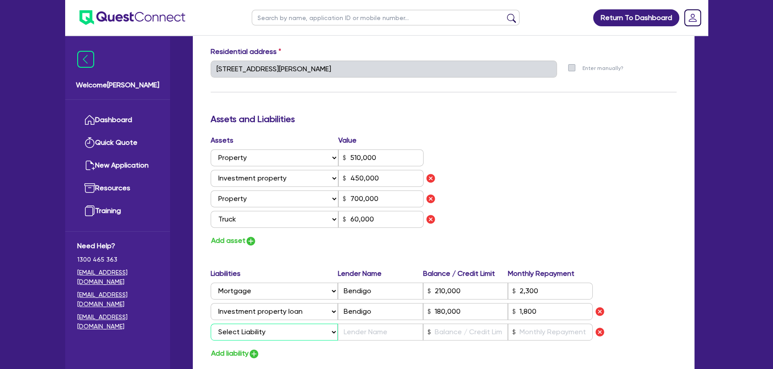
click at [255, 332] on select "Select Liability Credit card Mortgage Investment property loan Vehicle loan Tru…" at bounding box center [274, 332] width 127 height 17
click at [211, 324] on select "Select Liability Credit card Mortgage Investment property loan Vehicle loan Tru…" at bounding box center [274, 332] width 127 height 17
click at [366, 335] on input "text" at bounding box center [380, 332] width 85 height 17
click at [440, 329] on input "text" at bounding box center [465, 332] width 85 height 17
click at [544, 339] on input "text" at bounding box center [550, 332] width 85 height 17
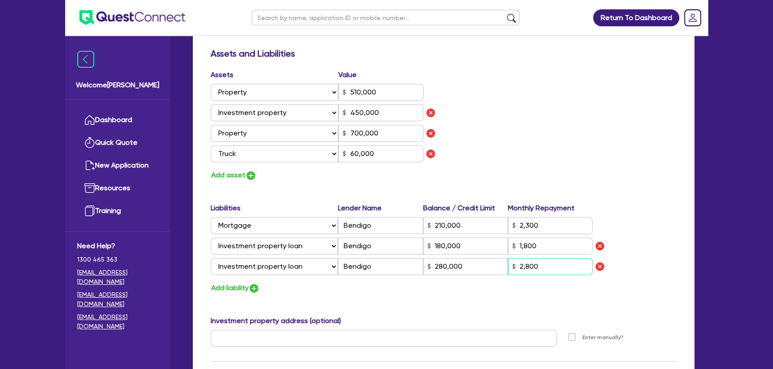
scroll to position [527, 0]
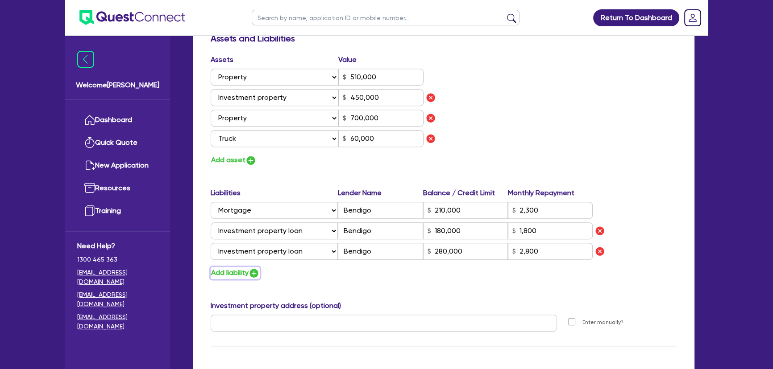
click at [253, 272] on img "button" at bounding box center [253, 273] width 11 height 11
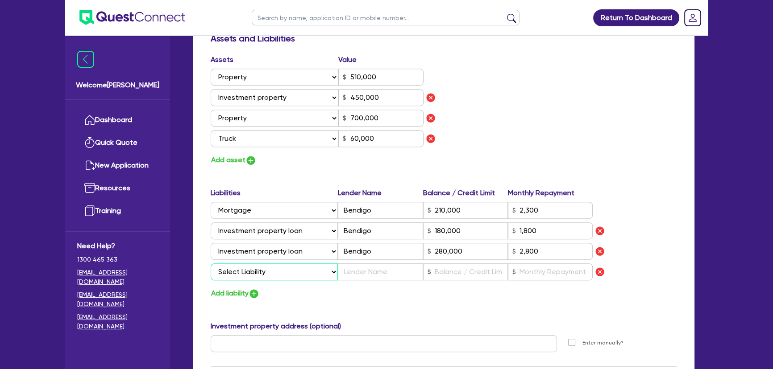
click at [253, 272] on select "Select Liability Credit card Mortgage Investment property loan Vehicle loan Tru…" at bounding box center [274, 272] width 127 height 17
click at [211, 264] on select "Select Liability Credit card Mortgage Investment property loan Vehicle loan Tru…" at bounding box center [274, 272] width 127 height 17
click at [364, 274] on input "text" at bounding box center [380, 272] width 85 height 17
click at [466, 277] on input "text" at bounding box center [465, 272] width 85 height 17
click at [540, 269] on input "text" at bounding box center [550, 272] width 85 height 17
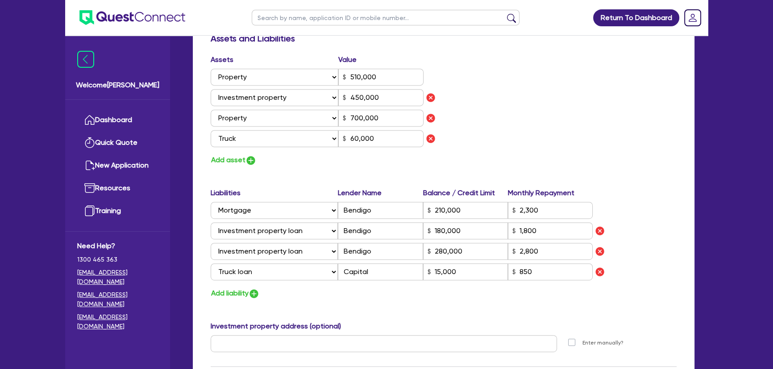
click at [367, 321] on div "Investment property address (optional)" at bounding box center [443, 328] width 479 height 14
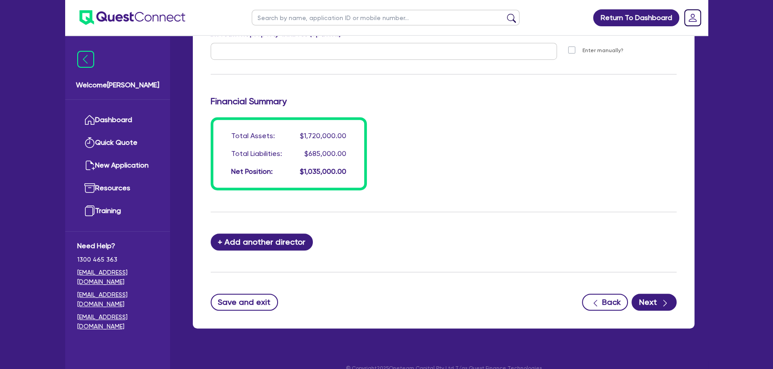
scroll to position [832, 0]
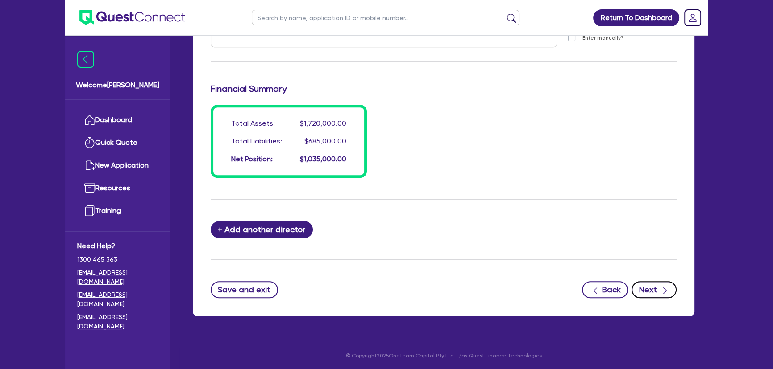
click at [660, 290] on icon "button" at bounding box center [664, 290] width 9 height 9
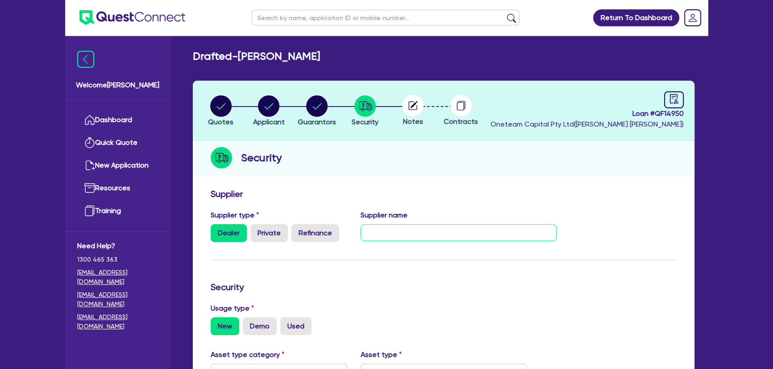
click at [383, 234] on input "text" at bounding box center [458, 232] width 196 height 17
click at [417, 232] on input "BFP Equipment" at bounding box center [458, 232] width 196 height 17
click at [375, 233] on input "BFP Equipment - [PERSON_NAME]" at bounding box center [458, 232] width 196 height 17
click at [486, 235] on input "BPF Equipment - [PERSON_NAME]" at bounding box center [458, 232] width 196 height 17
click at [489, 232] on input "BPF Equipment - [PERSON_NAME]" at bounding box center [458, 232] width 196 height 17
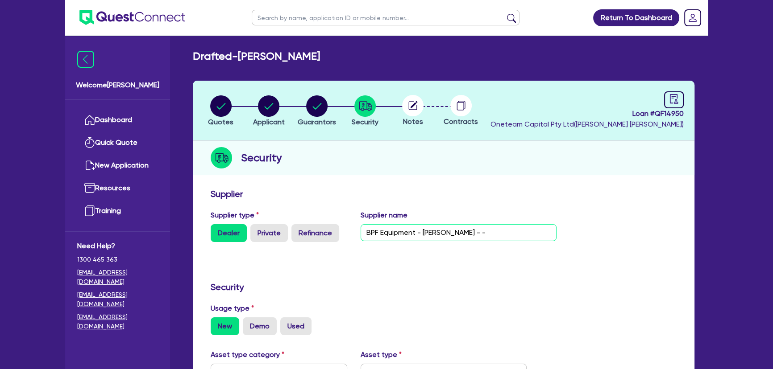
paste input "0400 223 116"
click at [483, 231] on input "BPF Equipment - [PERSON_NAME] - - 0400 223 116" at bounding box center [458, 232] width 196 height 17
click at [482, 233] on input "BPF Equipment - [PERSON_NAME] - - 0400 223 116" at bounding box center [458, 232] width 196 height 17
paste input "[EMAIL_ADDRESS][DOMAIN_NAME]"
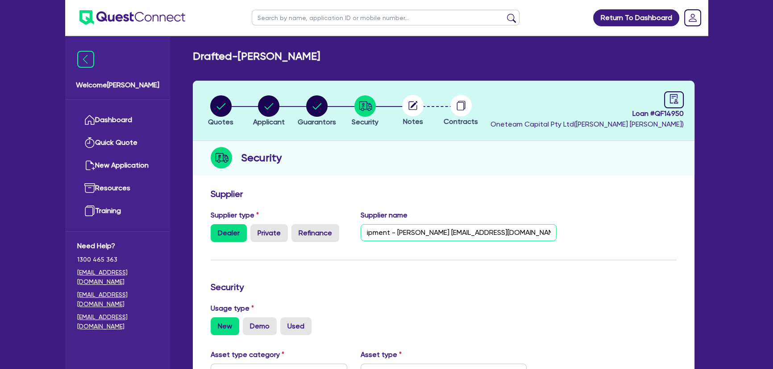
click at [457, 234] on input "BPF Equipment - [PERSON_NAME] [EMAIL_ADDRESS][DOMAIN_NAME] - 0400 223 116" at bounding box center [458, 232] width 196 height 17
click at [472, 214] on div "Supplier name BPF Equipment - [PERSON_NAME] - [EMAIL_ADDRESS][DOMAIN_NAME] - 04…" at bounding box center [459, 226] width 210 height 32
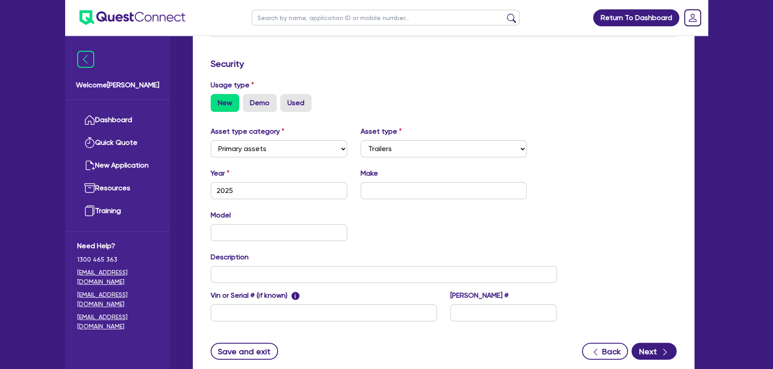
scroll to position [243, 0]
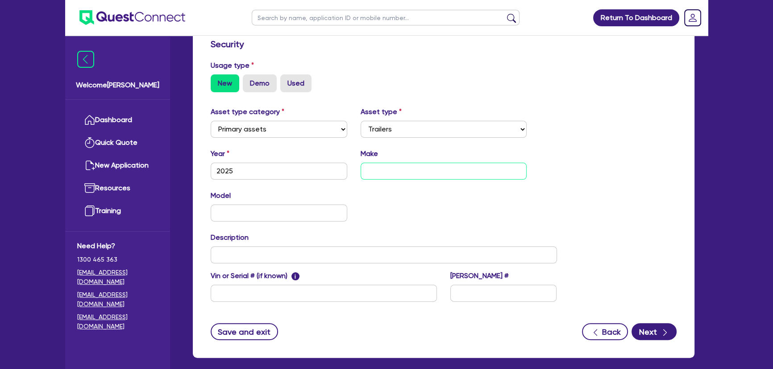
click at [386, 175] on input "text" at bounding box center [443, 171] width 166 height 17
click at [385, 171] on input "text" at bounding box center [443, 171] width 166 height 17
click at [312, 215] on input "text" at bounding box center [279, 213] width 137 height 17
click at [276, 250] on input "text" at bounding box center [384, 255] width 346 height 17
click at [401, 227] on div "Model 4726 KM" at bounding box center [384, 209] width 360 height 38
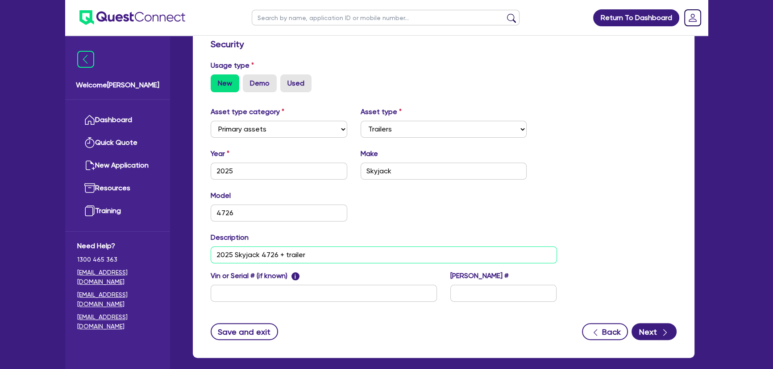
click at [284, 254] on input "2025 Skyjack 4726 + trailer" at bounding box center [384, 255] width 346 height 17
click at [651, 325] on button "Next" at bounding box center [653, 331] width 45 height 17
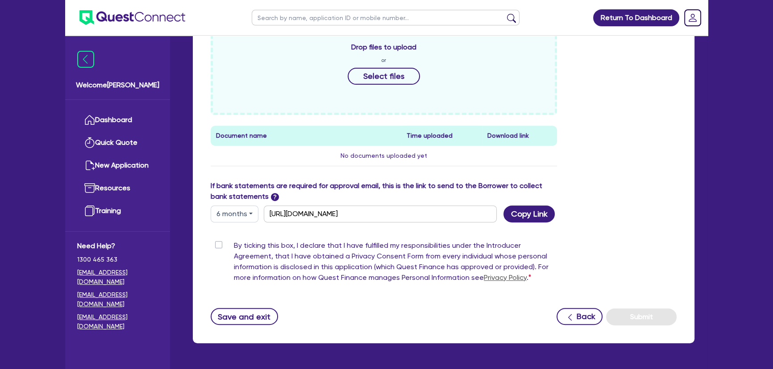
scroll to position [433, 0]
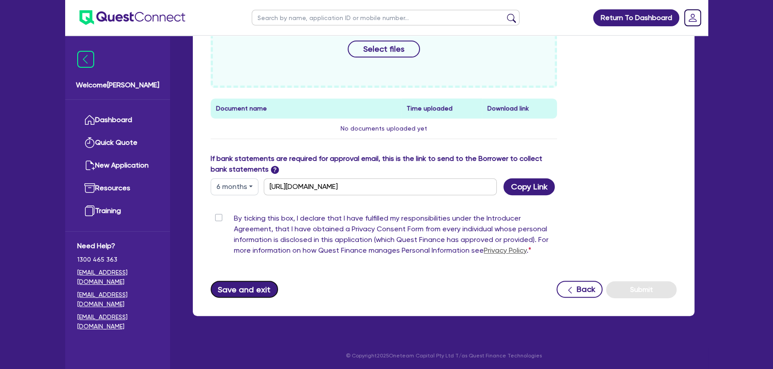
click at [230, 294] on button "Save and exit" at bounding box center [244, 289] width 67 height 17
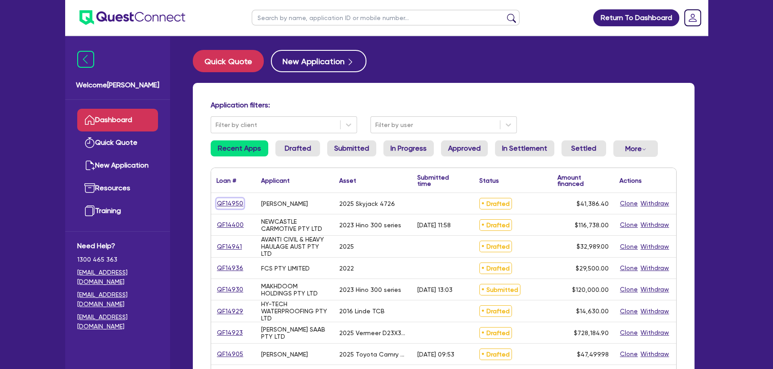
click at [227, 204] on link "QF14950" at bounding box center [229, 204] width 27 height 10
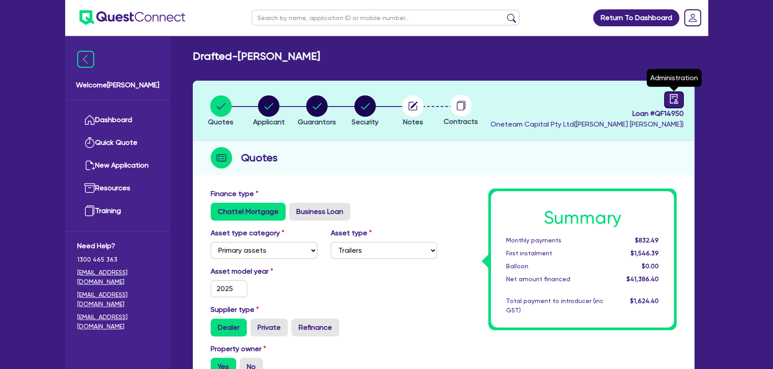
click at [683, 97] on link at bounding box center [674, 99] width 20 height 17
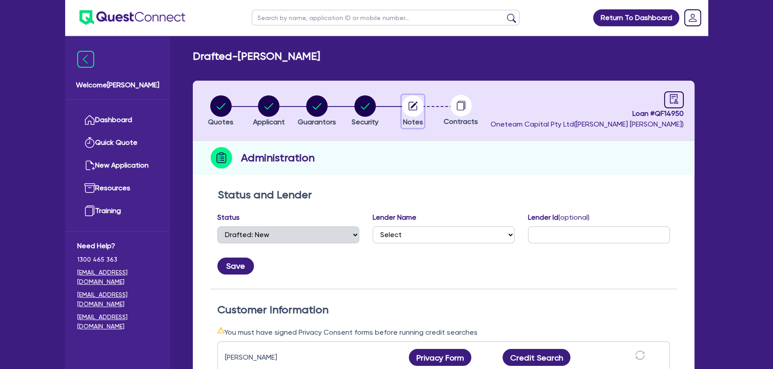
click at [408, 107] on circle "button" at bounding box center [412, 105] width 21 height 21
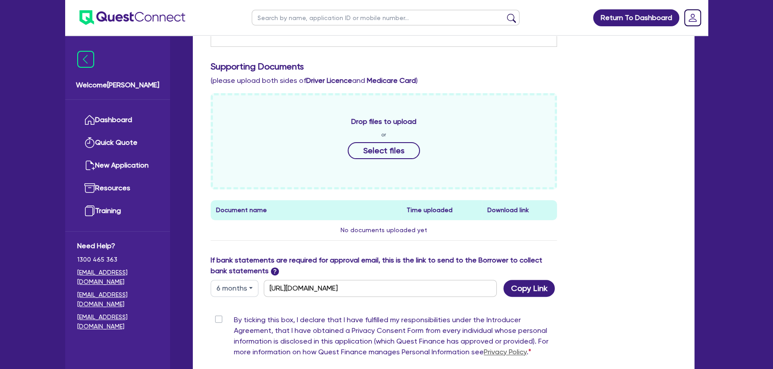
scroll to position [406, 0]
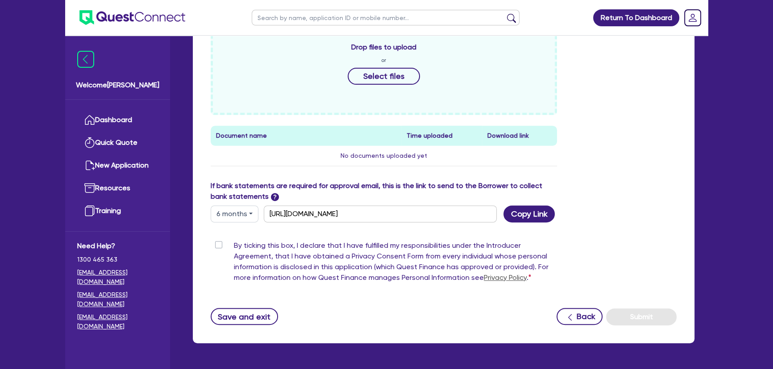
click at [234, 247] on label "By ticking this box, I declare that I have fulfilled my responsibilities under …" at bounding box center [395, 263] width 323 height 46
click at [217, 247] on input "By ticking this box, I declare that I have fulfilled my responsibilities under …" at bounding box center [214, 244] width 7 height 8
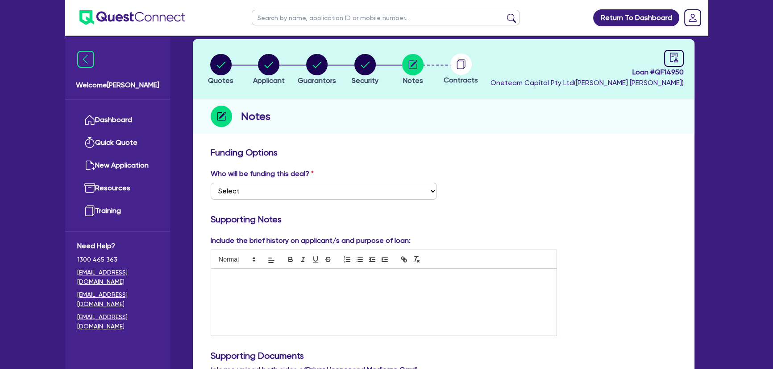
scroll to position [0, 0]
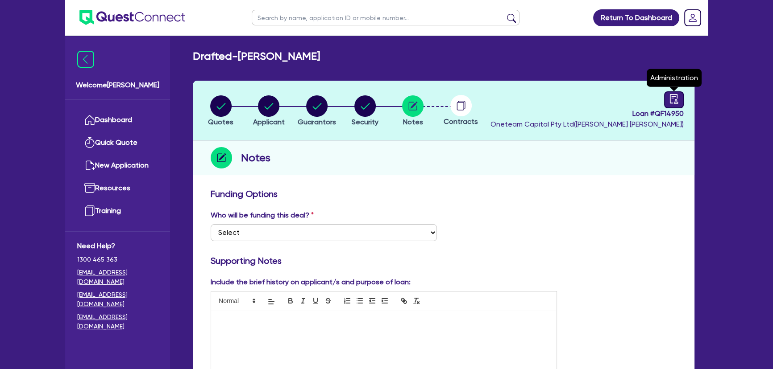
click at [665, 99] on link at bounding box center [674, 99] width 20 height 17
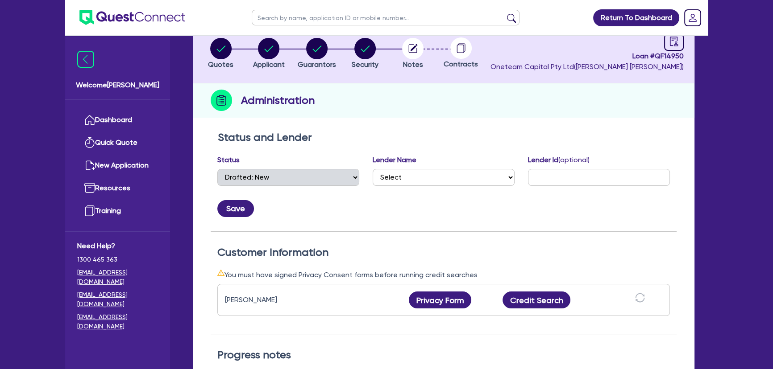
scroll to position [121, 0]
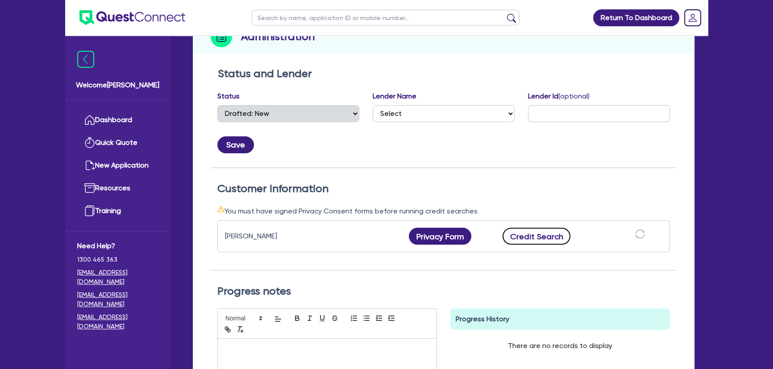
click at [534, 236] on button "Credit Search" at bounding box center [536, 236] width 68 height 17
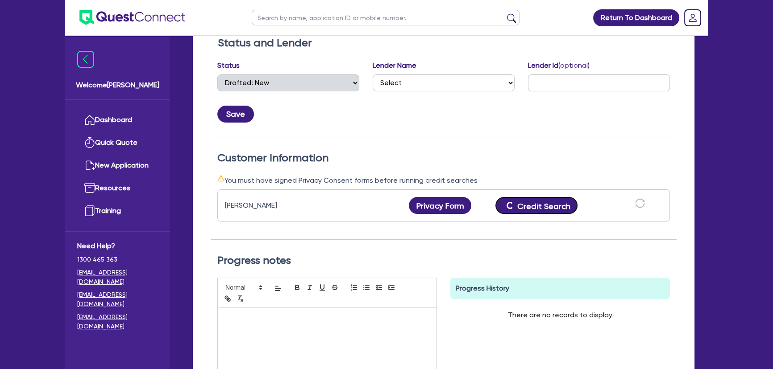
scroll to position [162, 0]
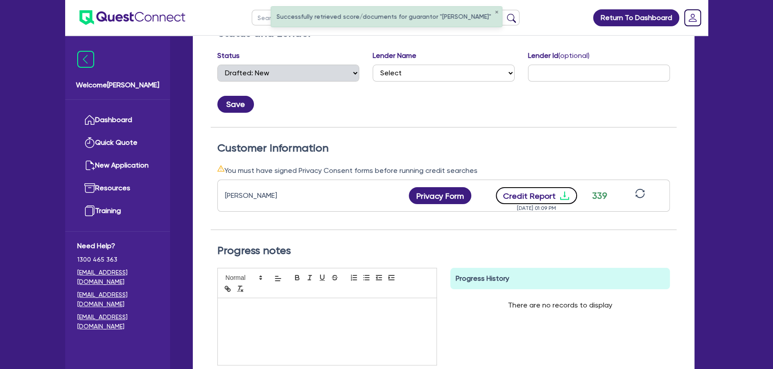
click at [559, 196] on icon "download" at bounding box center [564, 195] width 11 height 11
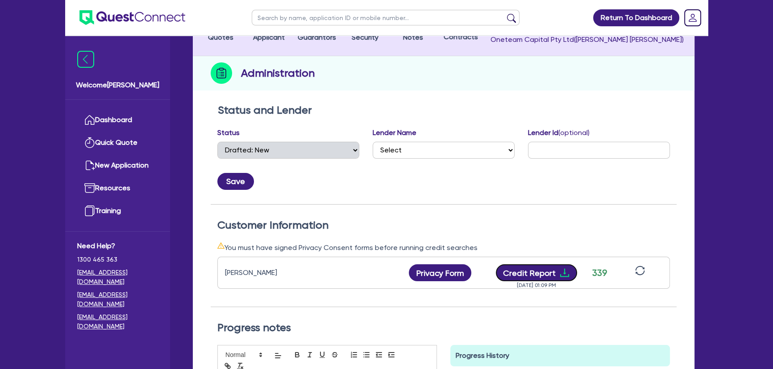
scroll to position [0, 0]
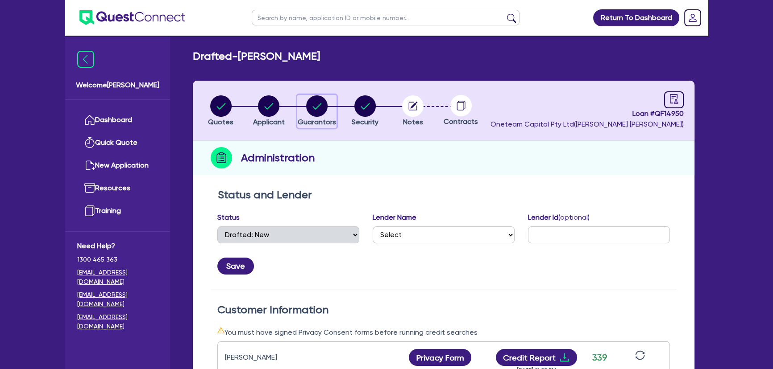
drag, startPoint x: 312, startPoint y: 106, endPoint x: 310, endPoint y: 111, distance: 5.4
click at [310, 111] on circle "button" at bounding box center [316, 105] width 21 height 21
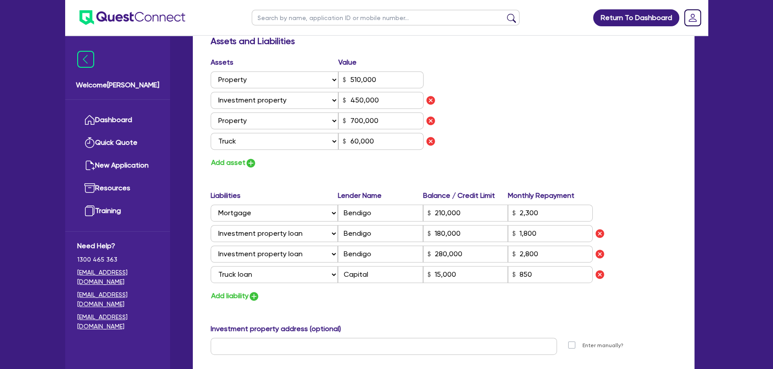
scroll to position [567, 0]
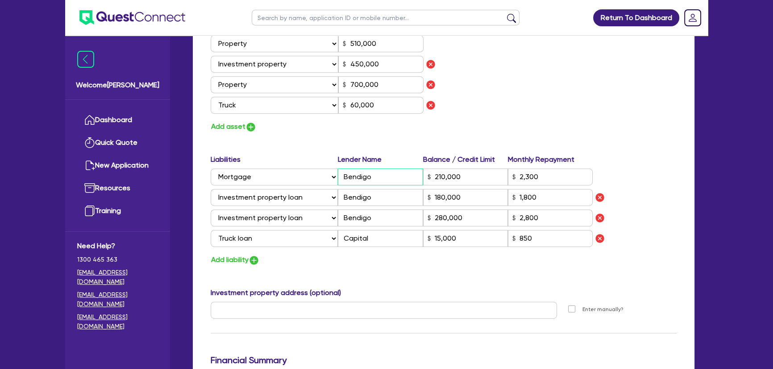
drag, startPoint x: 381, startPoint y: 180, endPoint x: 331, endPoint y: 182, distance: 50.0
click at [333, 180] on div "Select Liability Credit card Mortgage Investment property loan Vehicle loan Tru…" at bounding box center [402, 177] width 382 height 17
paste input "ADELAIDE BANK LIMITED"
drag, startPoint x: 389, startPoint y: 198, endPoint x: 335, endPoint y: 199, distance: 54.0
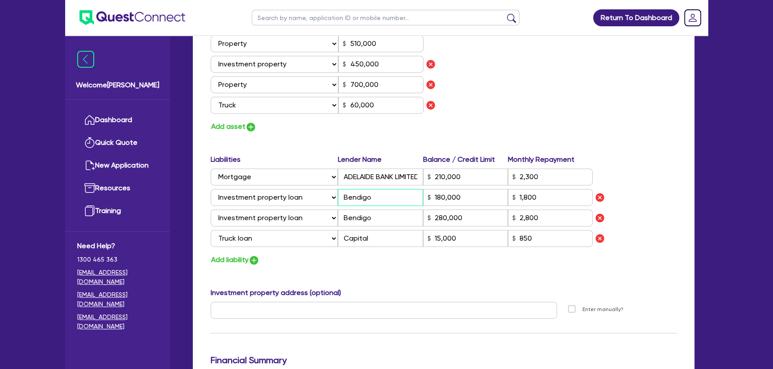
click at [335, 199] on div "Select Liability Credit card Mortgage Investment property loan Vehicle loan Tru…" at bounding box center [402, 197] width 382 height 17
paste input "ADELAIDE BANK LIMITED"
drag, startPoint x: 352, startPoint y: 214, endPoint x: 339, endPoint y: 213, distance: 12.5
click at [339, 213] on input "Bendigo" at bounding box center [380, 218] width 85 height 17
paste input "ADELAIDE BANK LIMITED"
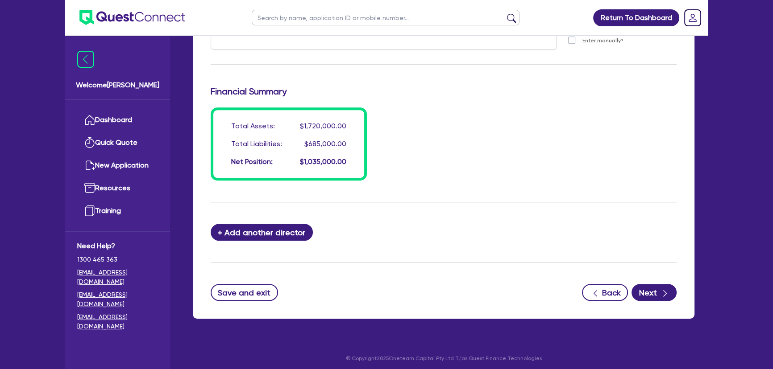
scroll to position [839, 0]
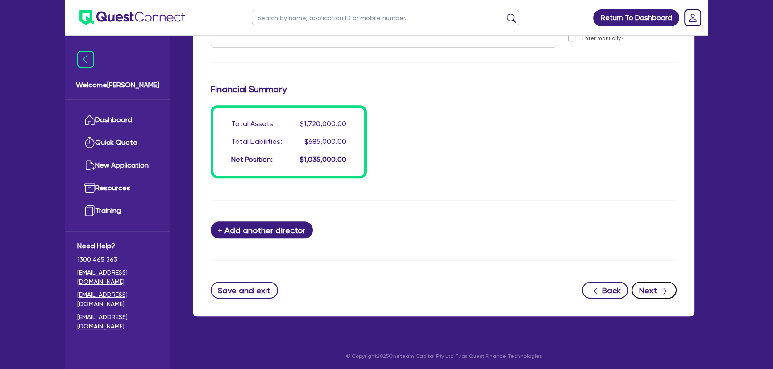
click at [662, 287] on icon "button" at bounding box center [664, 291] width 9 height 9
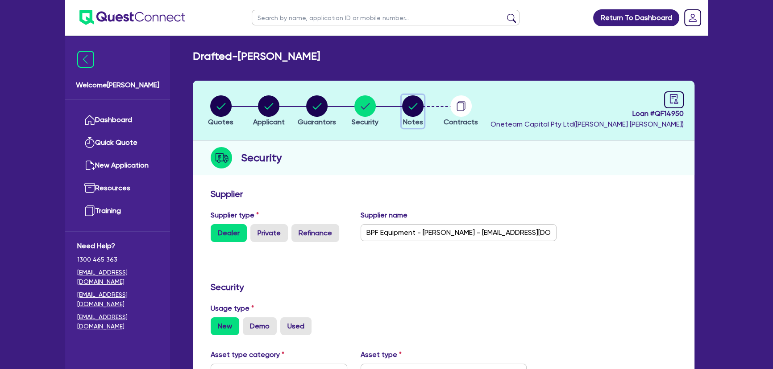
click at [414, 108] on circle "button" at bounding box center [412, 105] width 21 height 21
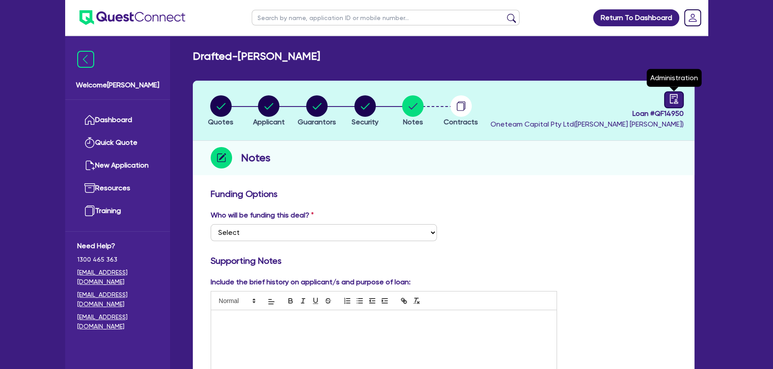
click at [670, 102] on icon "audit" at bounding box center [674, 99] width 10 height 10
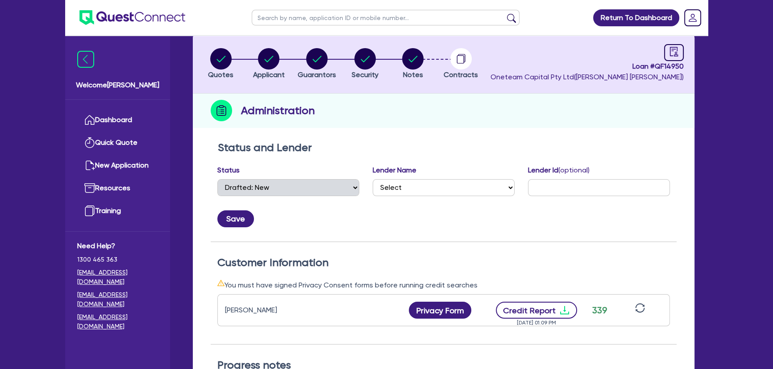
scroll to position [121, 0]
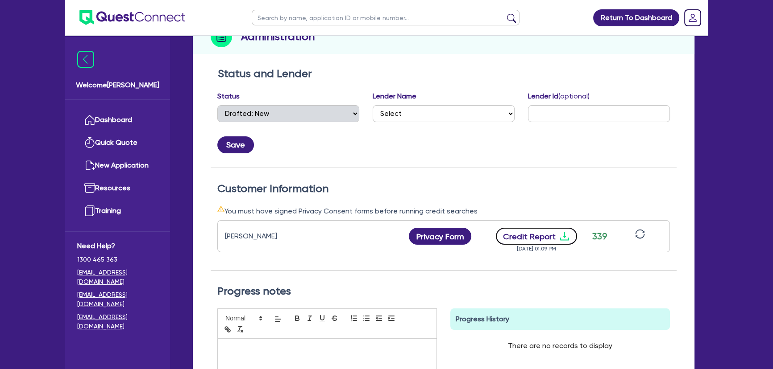
click at [564, 234] on icon "download" at bounding box center [564, 236] width 11 height 11
